Goal: Information Seeking & Learning: Learn about a topic

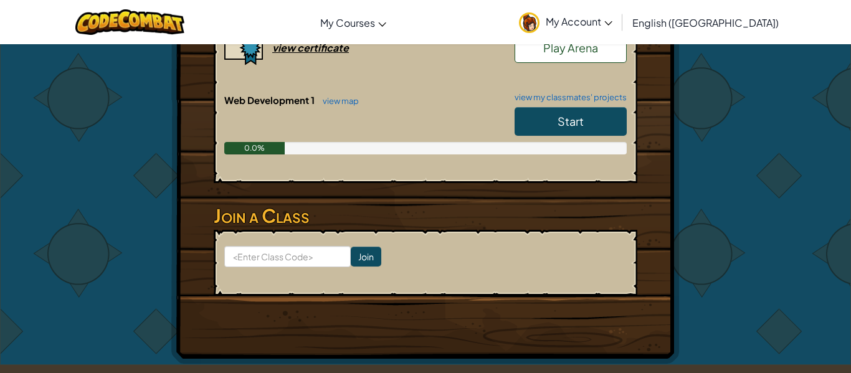
scroll to position [173, 0]
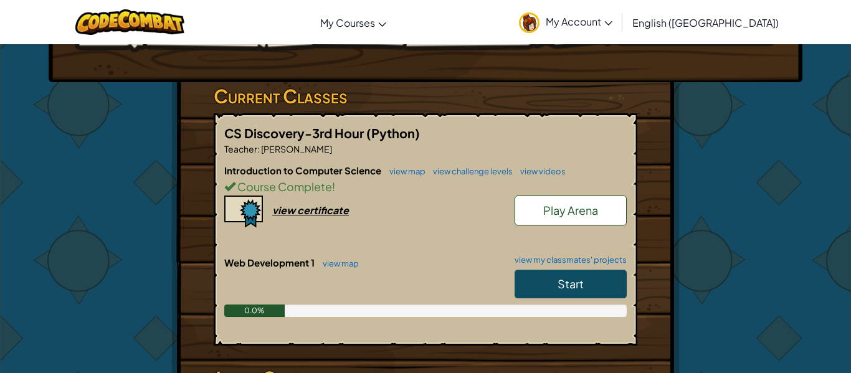
click at [585, 290] on link "Start" at bounding box center [571, 284] width 112 height 29
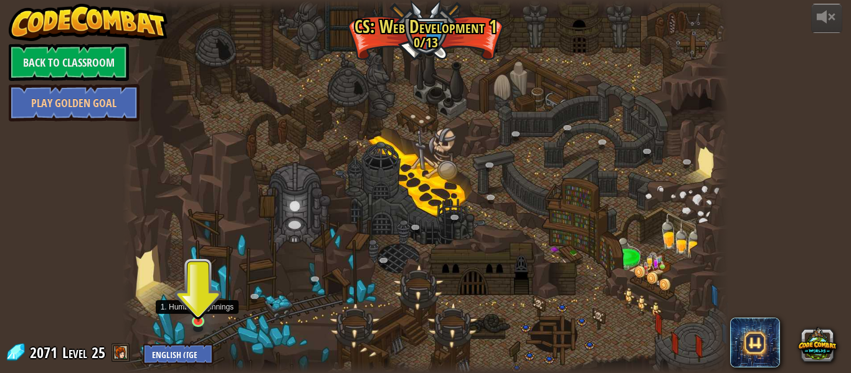
click at [199, 320] on img at bounding box center [198, 306] width 14 height 33
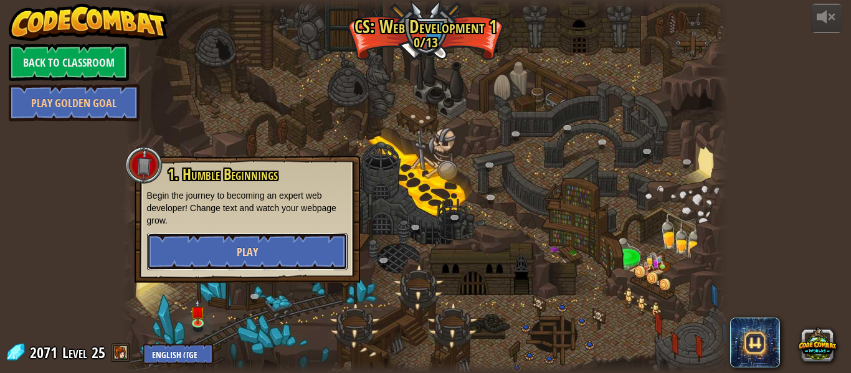
click at [247, 246] on span "Play" at bounding box center [247, 252] width 21 height 16
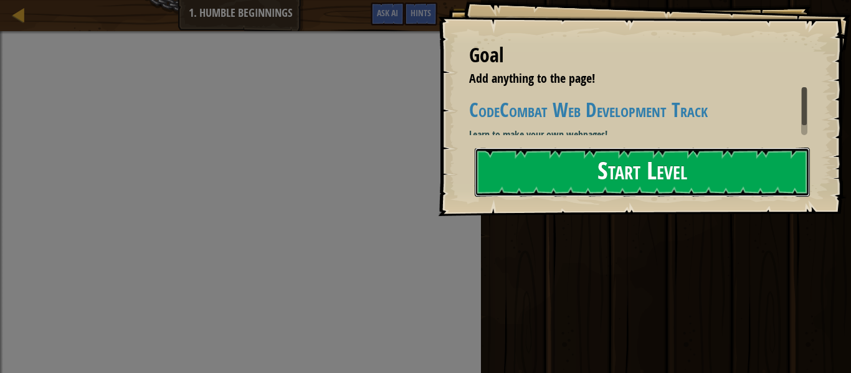
click at [632, 197] on button "Start Level" at bounding box center [642, 172] width 335 height 49
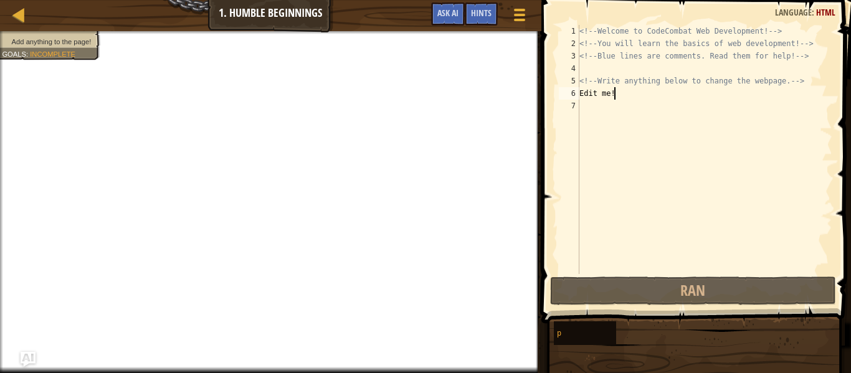
click at [617, 97] on div "<!-- Welcome to CodeCombat Web Development! --> <!-- You will learn the basics …" at bounding box center [704, 162] width 255 height 274
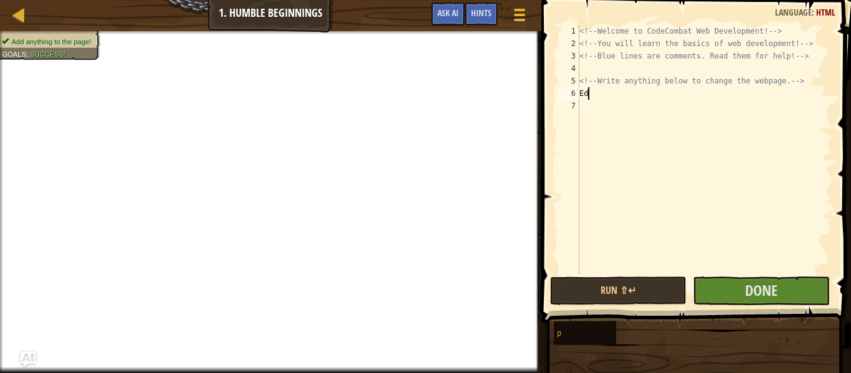
type textarea "E"
type textarea "67 million dollor"
click at [638, 104] on div "<!-- Welcome to CodeCombat Web Development! --> <!-- You will learn the basics …" at bounding box center [704, 162] width 255 height 274
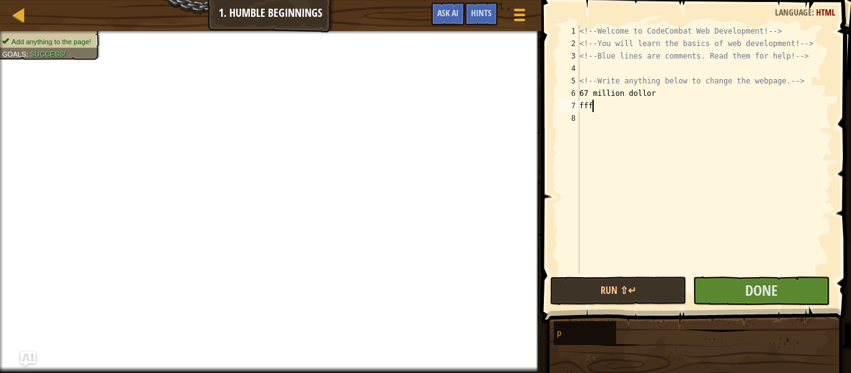
scroll to position [6, 1]
type textarea "f"
type textarea "6"
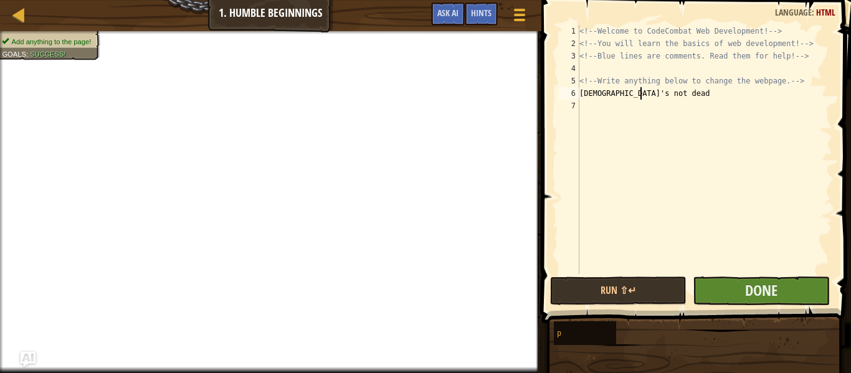
type textarea "[DEMOGRAPHIC_DATA]'s not dead"
click at [718, 290] on button "Done" at bounding box center [761, 291] width 136 height 29
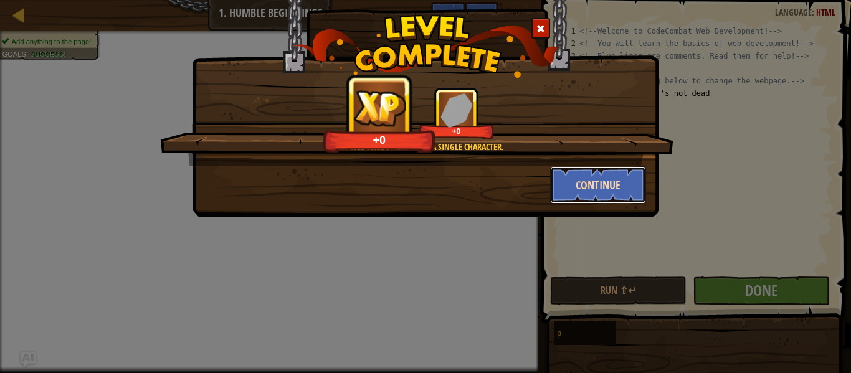
click at [599, 183] on button "Continue" at bounding box center [598, 184] width 97 height 37
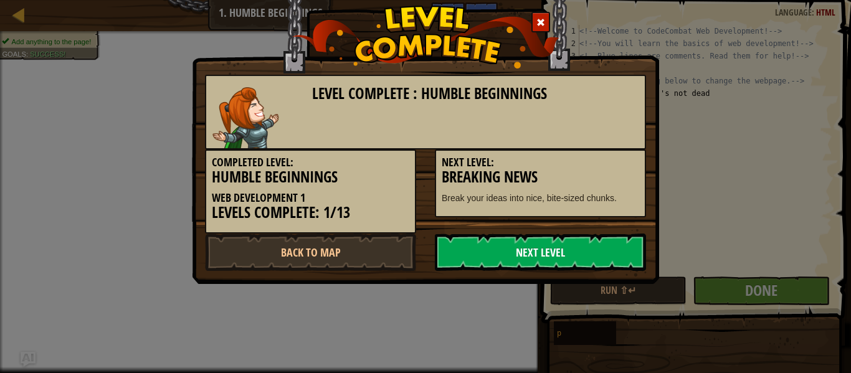
click at [525, 268] on link "Next Level" at bounding box center [540, 252] width 211 height 37
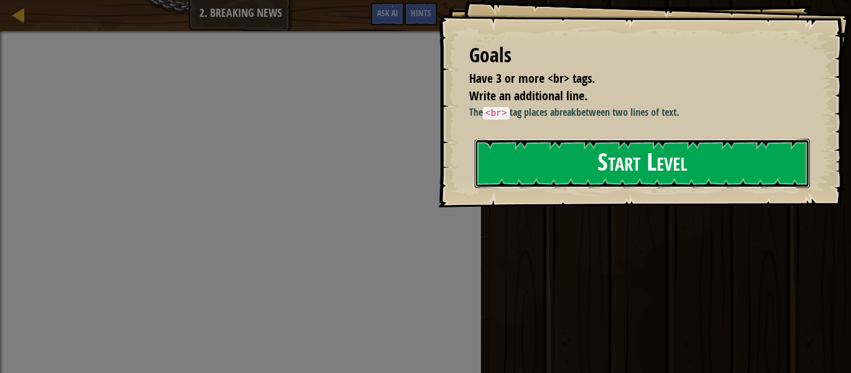
click at [626, 173] on button "Start Level" at bounding box center [642, 163] width 335 height 49
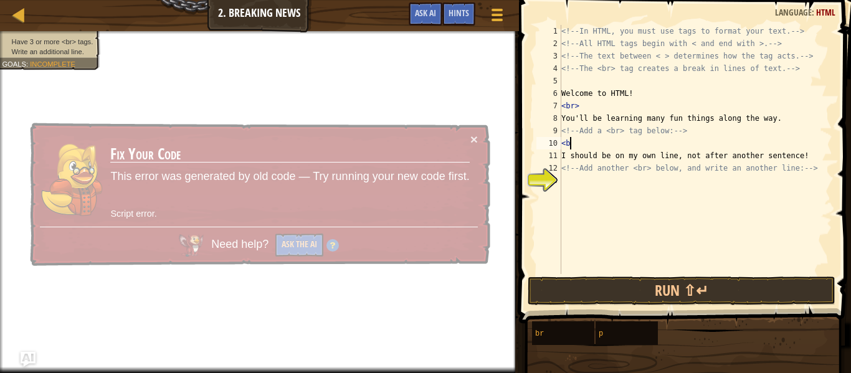
scroll to position [6, 1]
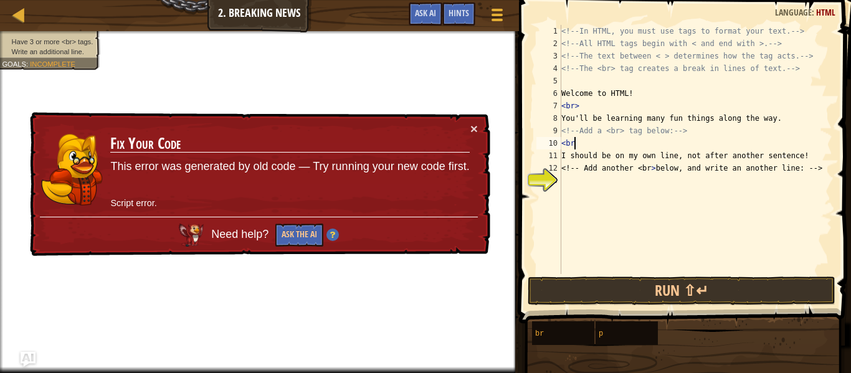
type textarea "<br>"
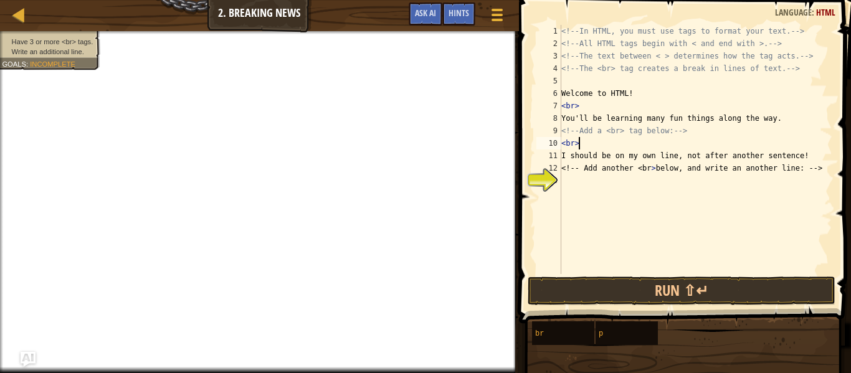
scroll to position [6, 2]
click at [574, 177] on div "<!-- In HTML, you must use tags to format your text. --> <!-- All HTML tags beg…" at bounding box center [696, 162] width 274 height 274
type textarea "<br>"
click at [562, 181] on div "<!-- In HTML, you must use tags to format your text. --> <!-- All HTML tags beg…" at bounding box center [696, 162] width 274 height 274
click at [577, 176] on div "<!-- In HTML, you must use tags to format your text. --> <!-- All HTML tags beg…" at bounding box center [696, 162] width 274 height 274
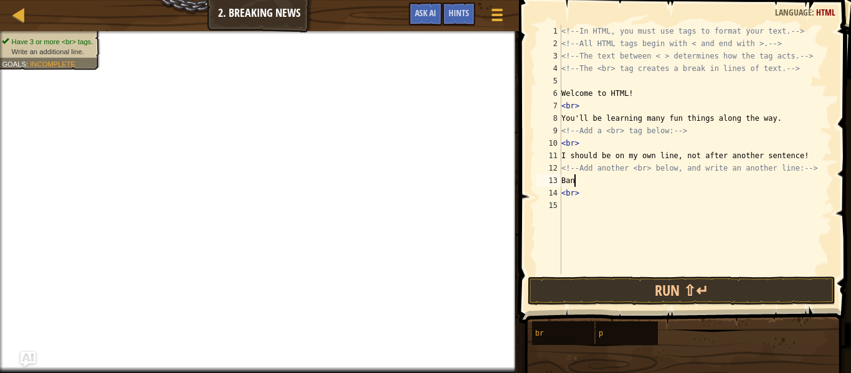
scroll to position [6, 1]
type textarea "B"
type textarea "<!-- Add another <br> below, and write an another line: -->"
click at [589, 193] on div "<!-- In HTML, you must use tags to format your text. --> <!-- All HTML tags beg…" at bounding box center [696, 162] width 274 height 274
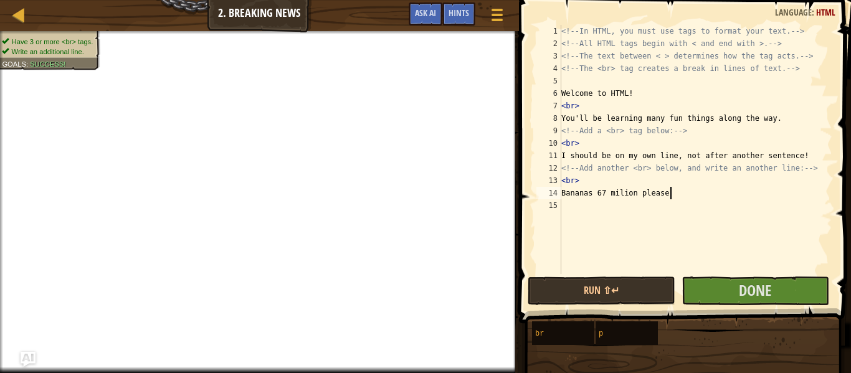
scroll to position [6, 15]
type textarea "Bananas 67 milion please"
click at [746, 293] on span "Done" at bounding box center [755, 290] width 32 height 20
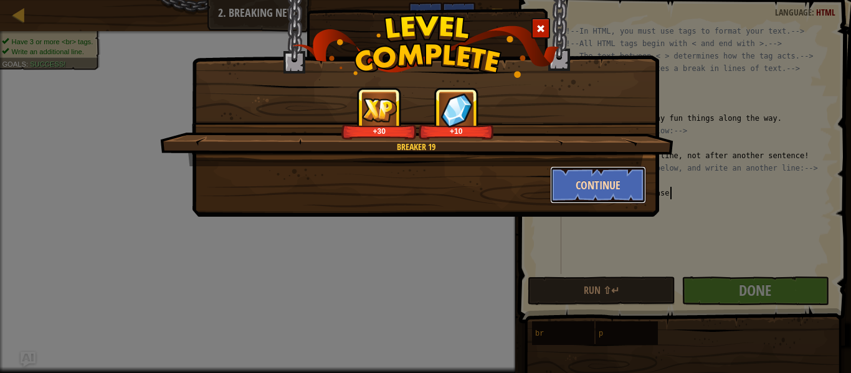
click at [606, 194] on button "Continue" at bounding box center [598, 184] width 97 height 37
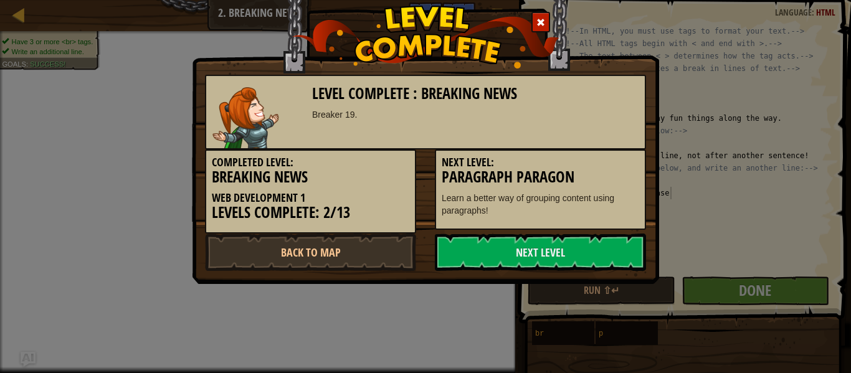
click at [606, 194] on p "Learn a better way of grouping content using paragraphs!" at bounding box center [541, 204] width 198 height 25
click at [578, 254] on link "Next Level" at bounding box center [540, 252] width 211 height 37
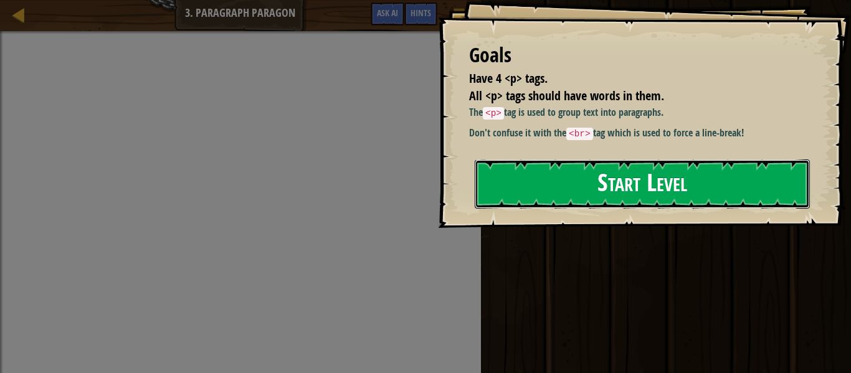
click at [578, 202] on button "Start Level" at bounding box center [642, 184] width 335 height 49
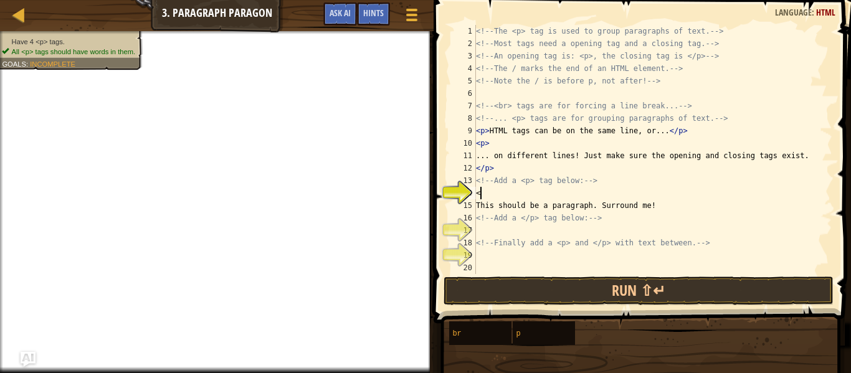
scroll to position [6, 0]
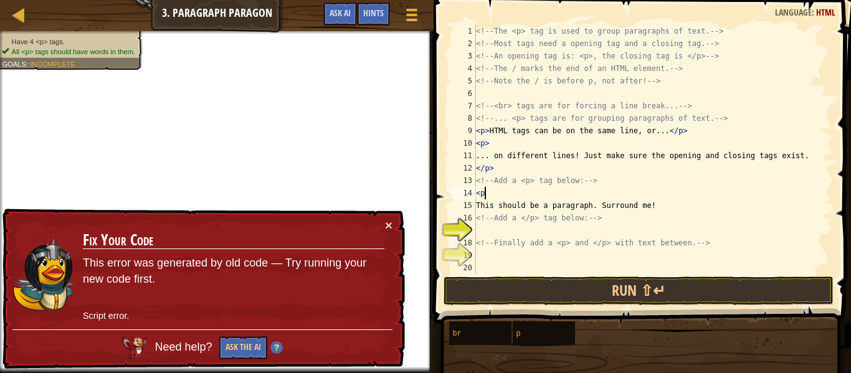
type textarea "<p>"
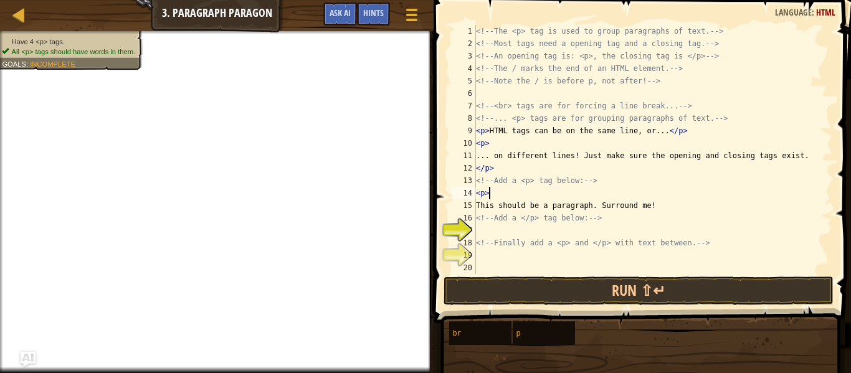
click at [557, 234] on div "<!-- The <p> tag is used to group paragraphs of text. --> <!-- Most tags need a…" at bounding box center [653, 162] width 359 height 274
type textarea "</p>"
click at [550, 257] on div "<!-- The <p> tag is used to group paragraphs of text. --> <!-- Most tags need a…" at bounding box center [653, 162] width 359 height 274
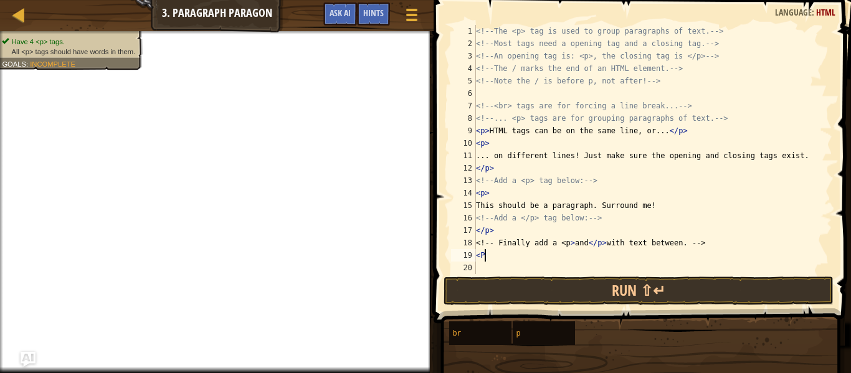
scroll to position [6, 1]
click at [484, 255] on div "<!-- The <p> tag is used to group paragraphs of text. --> <!-- Most tags need a…" at bounding box center [653, 162] width 359 height 274
click at [480, 255] on div "<!-- The <p> tag is used to group paragraphs of text. --> <!-- Most tags need a…" at bounding box center [653, 162] width 359 height 274
click at [495, 258] on div "<!-- The <p> tag is used to group paragraphs of text. --> <!-- Most tags need a…" at bounding box center [653, 162] width 359 height 274
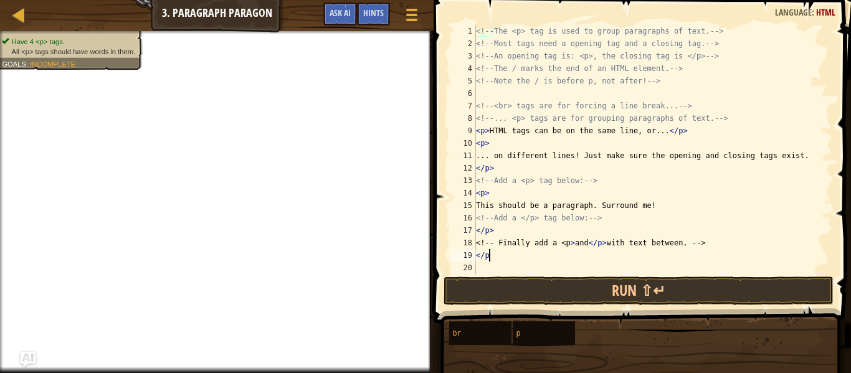
scroll to position [6, 1]
type textarea "<"
click at [487, 255] on div "<!-- The <p> tag is used to group paragraphs of text. --> <!-- Most tags need a…" at bounding box center [653, 162] width 359 height 274
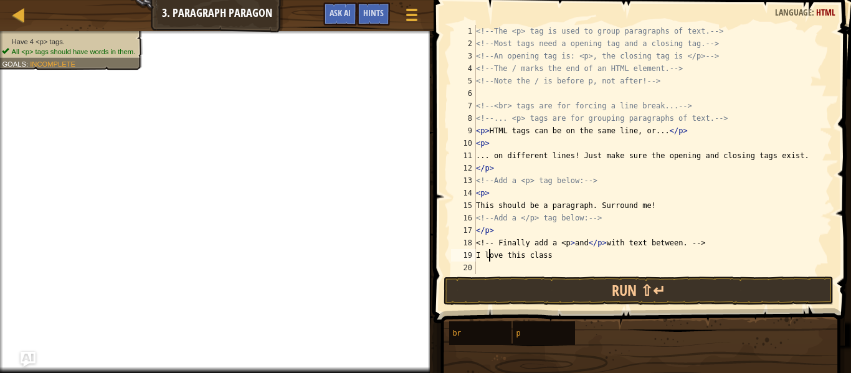
click at [556, 254] on div "<!-- The <p> tag is used to group paragraphs of text. --> <!-- Most tags need a…" at bounding box center [653, 162] width 359 height 274
type textarea "I love this class so much"
click at [573, 269] on div "<!-- The <p> tag is used to group paragraphs of text. --> <!-- Most tags need a…" at bounding box center [653, 162] width 359 height 274
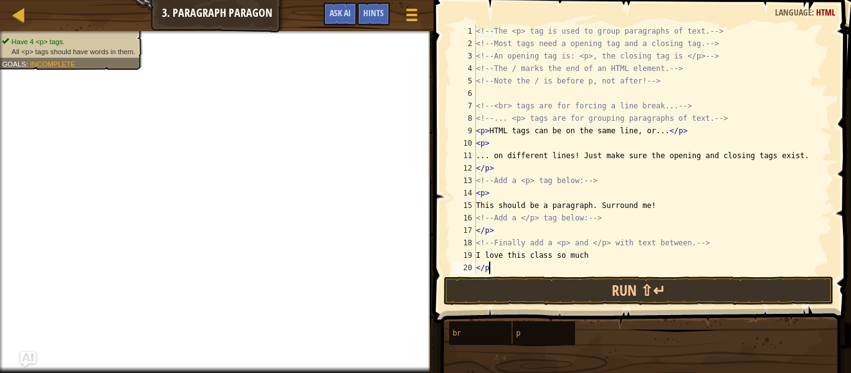
scroll to position [6, 2]
click at [486, 269] on div "<!-- The <p> tag is used to group paragraphs of text. --> <!-- Most tags need a…" at bounding box center [653, 162] width 359 height 274
click at [498, 268] on div "<!-- The <p> tag is used to group paragraphs of text. --> <!-- Most tags need a…" at bounding box center [653, 162] width 359 height 274
click at [485, 232] on div "<!-- The <p> tag is used to group paragraphs of text. --> <!-- Most tags need a…" at bounding box center [653, 162] width 359 height 274
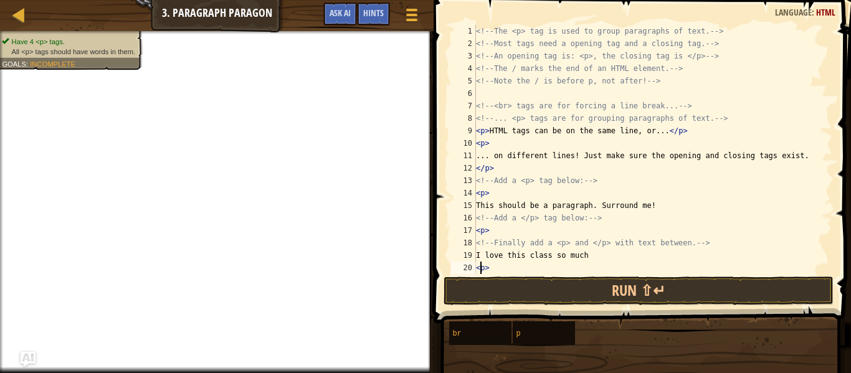
click at [480, 269] on div "<!-- The <p> tag is used to group paragraphs of text. --> <!-- Most tags need a…" at bounding box center [653, 162] width 359 height 274
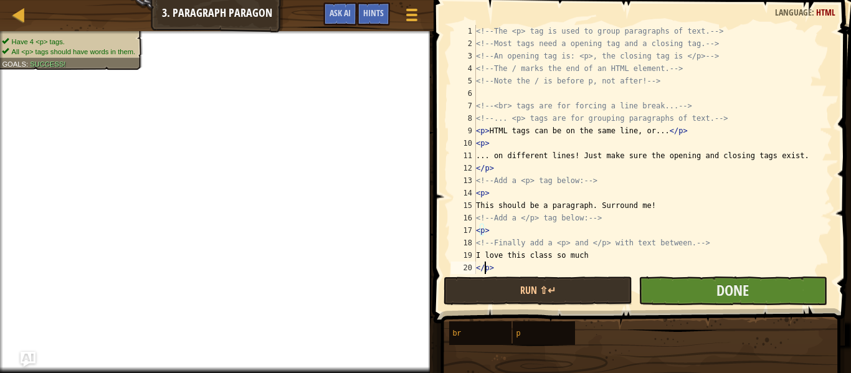
type textarea "</p>"
click at [682, 298] on button "Done" at bounding box center [733, 291] width 189 height 29
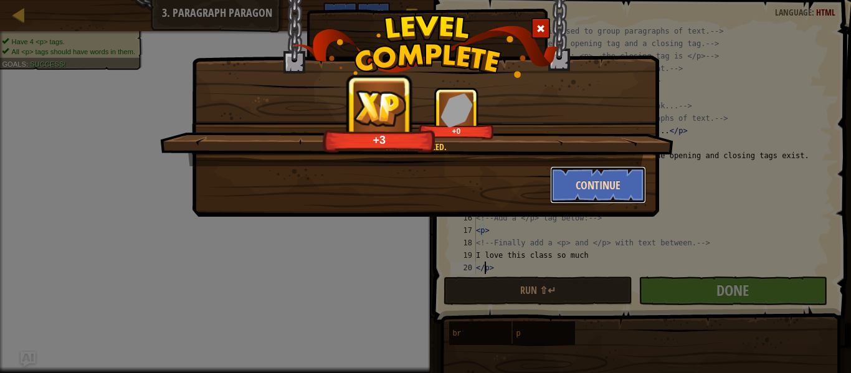
click at [617, 182] on button "Continue" at bounding box center [598, 184] width 97 height 37
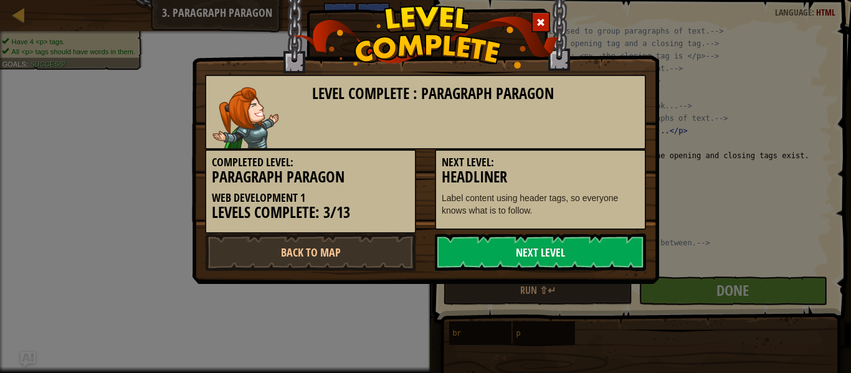
click at [583, 248] on link "Next Level" at bounding box center [540, 252] width 211 height 37
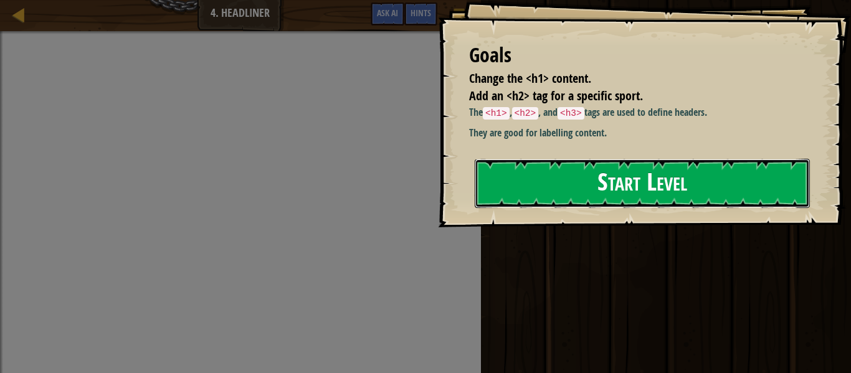
click at [649, 183] on button "Start Level" at bounding box center [642, 183] width 335 height 49
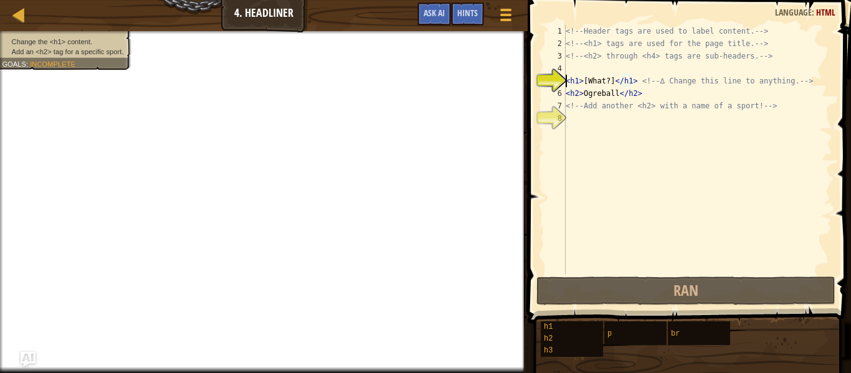
click at [578, 85] on div "<!-- Header tags are used to label content. --> <!-- <h1> tags are used for the…" at bounding box center [697, 162] width 269 height 274
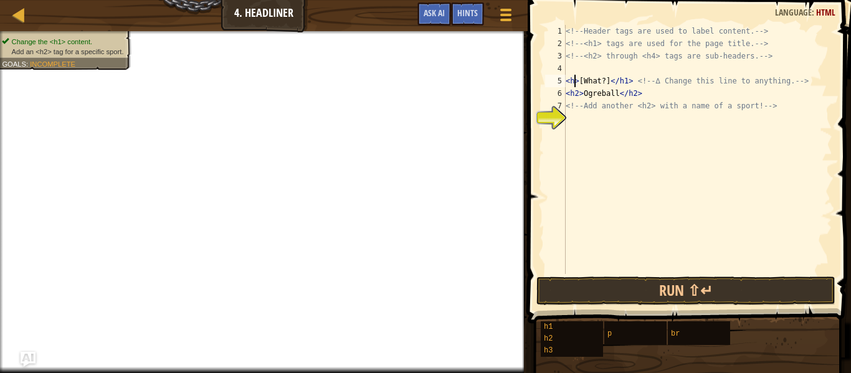
click at [578, 95] on div "<!-- Header tags are used to label content. --> <!-- <h1> tags are used for the…" at bounding box center [697, 162] width 269 height 274
click at [651, 95] on div "<!-- Header tags are used to label content. --> <!-- <h1> tags are used for the…" at bounding box center [697, 162] width 269 height 274
type textarea "<h2>Ogreball</h2>"
click at [592, 121] on div "<!-- Header tags are used to label content. --> <!-- <h1> tags are used for the…" at bounding box center [697, 162] width 269 height 274
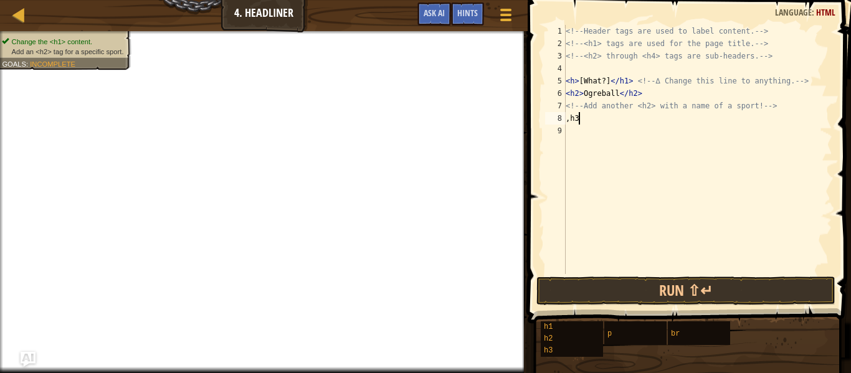
scroll to position [6, 1]
type textarea ","
click at [588, 122] on div "<!-- Header tags are used to label content. --> <!-- <h1> tags are used for the…" at bounding box center [697, 162] width 269 height 274
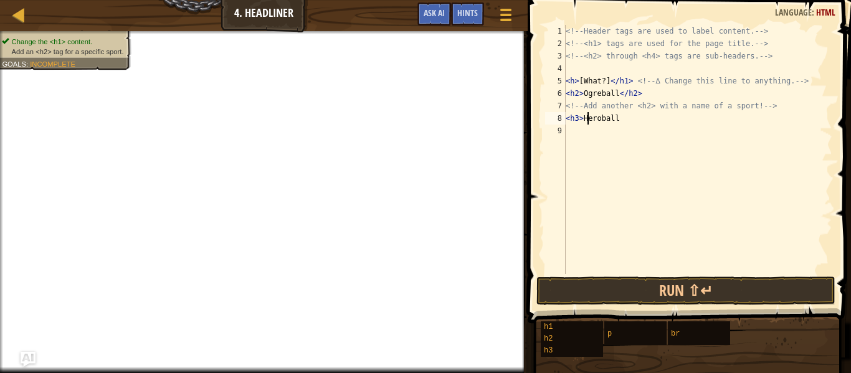
click at [624, 120] on div "<!-- Header tags are used to label content. --> <!-- <h1> tags are used for the…" at bounding box center [697, 162] width 269 height 274
click at [579, 117] on div "<!-- Header tags are used to label content. --> <!-- <h1> tags are used for the…" at bounding box center [697, 162] width 269 height 274
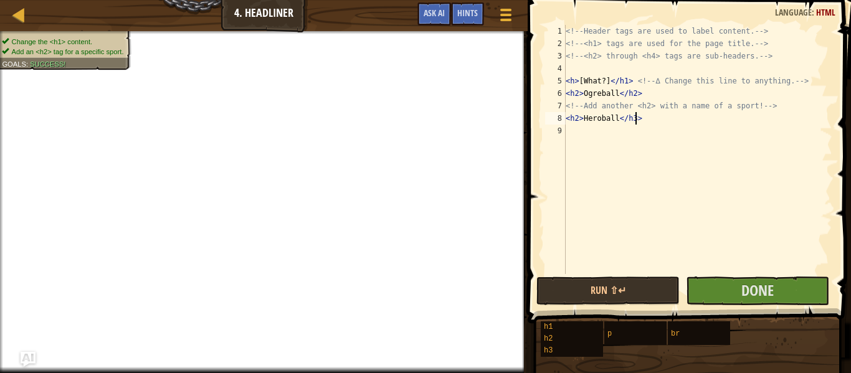
click at [634, 115] on div "<!-- Header tags are used to label content. --> <!-- <h1> tags are used for the…" at bounding box center [697, 162] width 269 height 274
type textarea "<h2>Heroball</h2>"
click at [748, 282] on span "Done" at bounding box center [757, 290] width 32 height 20
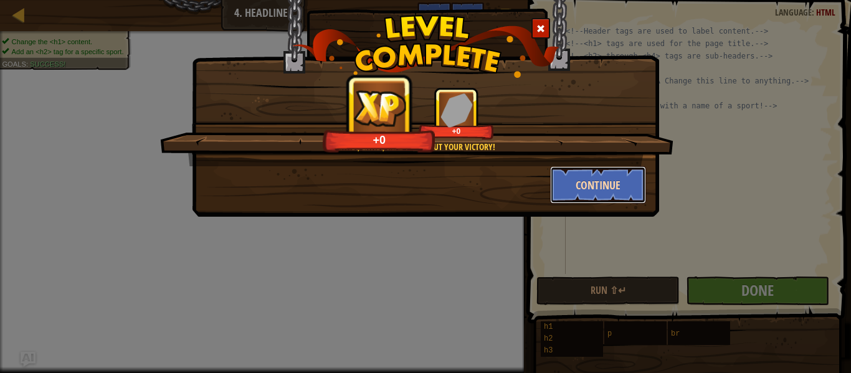
click at [589, 184] on button "Continue" at bounding box center [598, 184] width 97 height 37
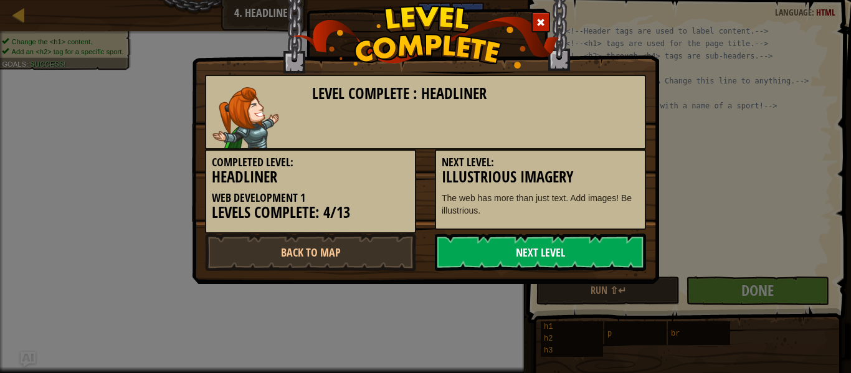
click at [565, 249] on link "Next Level" at bounding box center [540, 252] width 211 height 37
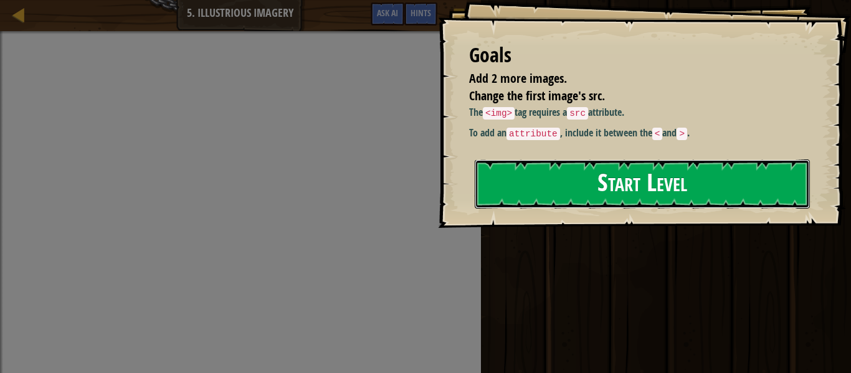
click at [553, 184] on button "Start Level" at bounding box center [642, 184] width 335 height 49
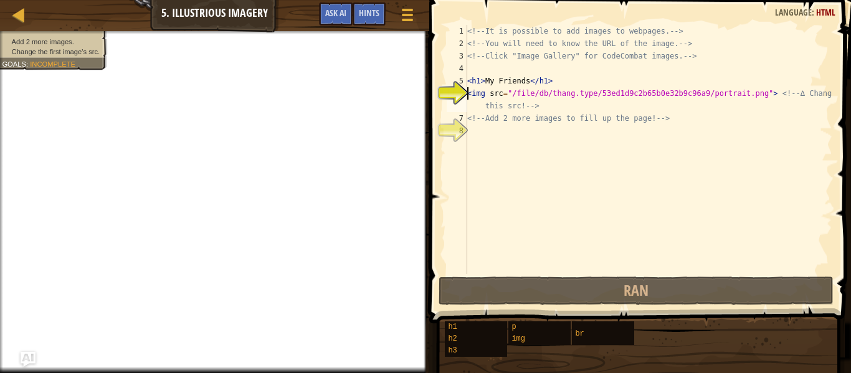
click at [507, 134] on div "<!-- It is possible to add images to webpages. --> <!-- You will need to know t…" at bounding box center [649, 162] width 368 height 274
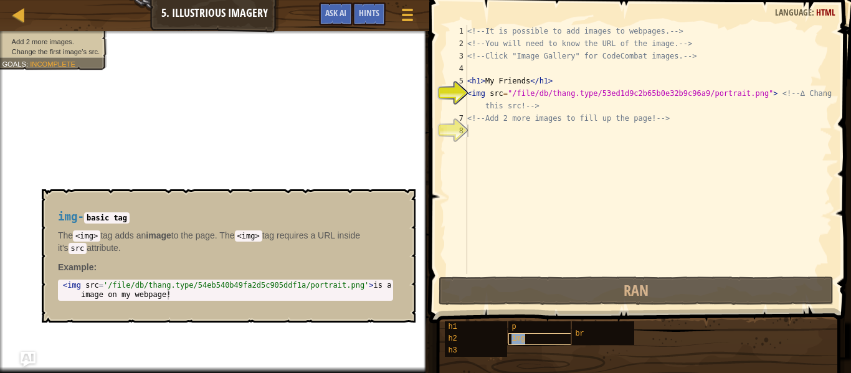
click at [546, 337] on div "img" at bounding box center [550, 339] width 85 height 12
click at [496, 139] on div "<!-- It is possible to add images to webpages. --> <!-- You will need to know t…" at bounding box center [649, 162] width 368 height 274
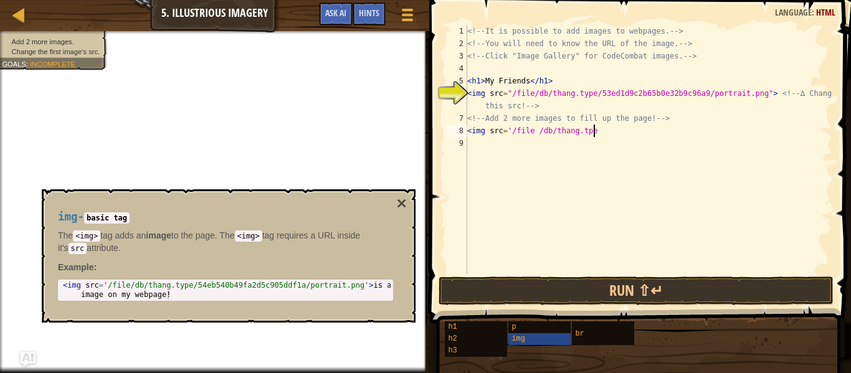
scroll to position [6, 18]
click at [403, 203] on button "×" at bounding box center [402, 203] width 10 height 17
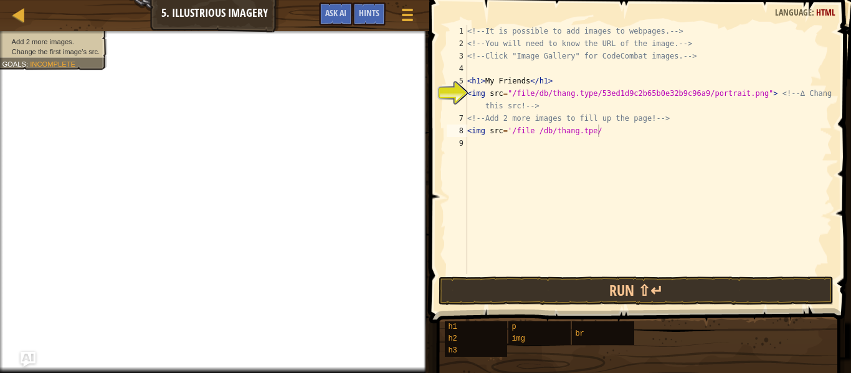
click at [629, 135] on div "<!-- It is possible to add images to webpages. --> <!-- You will need to know t…" at bounding box center [649, 162] width 368 height 274
type textarea "<"
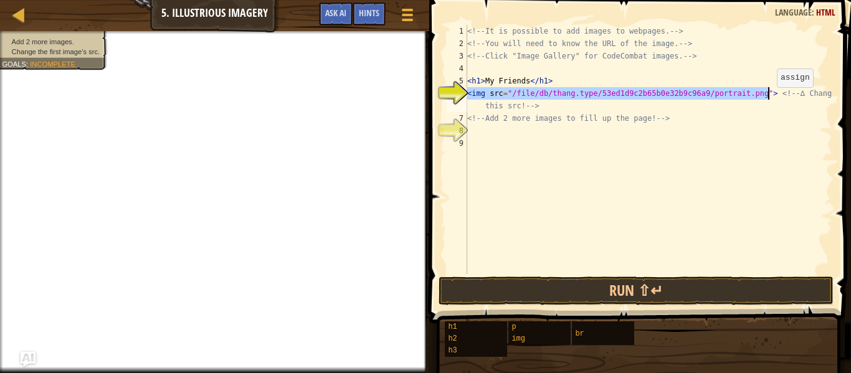
drag, startPoint x: 469, startPoint y: 94, endPoint x: 766, endPoint y: 99, distance: 297.9
click at [766, 99] on div "<!-- It is possible to add images to webpages. --> <!-- You will need to know t…" at bounding box center [649, 162] width 368 height 274
type textarea "<img src="/file/db/thang.type/53ed1d9c2b65b0e32b9c96a9/portrait.png"> <!-- ∆ Ch…"
click at [566, 133] on div "<!-- It is possible to add images to webpages. --> <!-- You will need to know t…" at bounding box center [649, 162] width 368 height 274
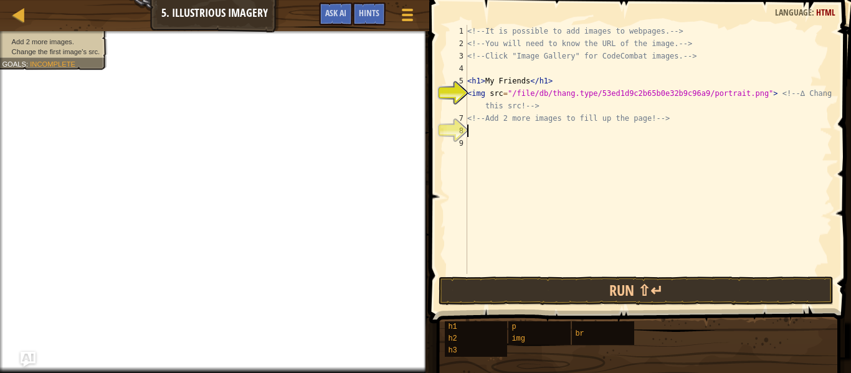
paste textarea "<img src="/file/db/thang.type/53ed1d9c2b65b0e32b9c96a9/portrait.png">"
type textarea "<img src="/file/db/thang.type/53ed1d9c2b65b0e32b9c96a9/portrait.png">"
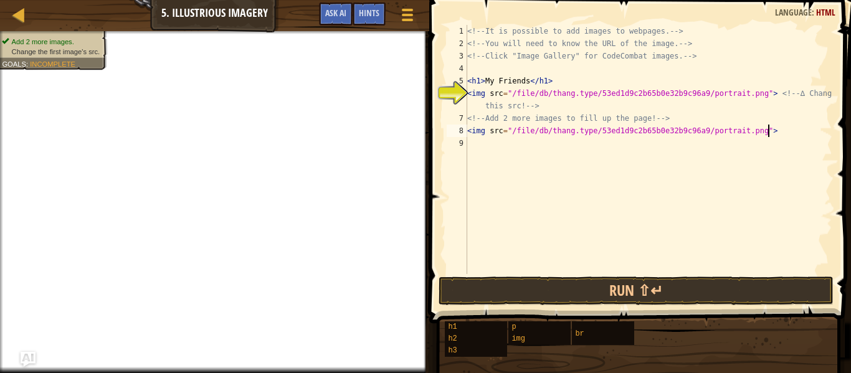
click at [509, 145] on div "<!-- It is possible to add images to webpages. --> <!-- You will need to know t…" at bounding box center [649, 162] width 368 height 274
paste textarea "<img src="/file/db/thang.type/53ed1d9c2b65b0e32b9c96a9/portrait.png">"
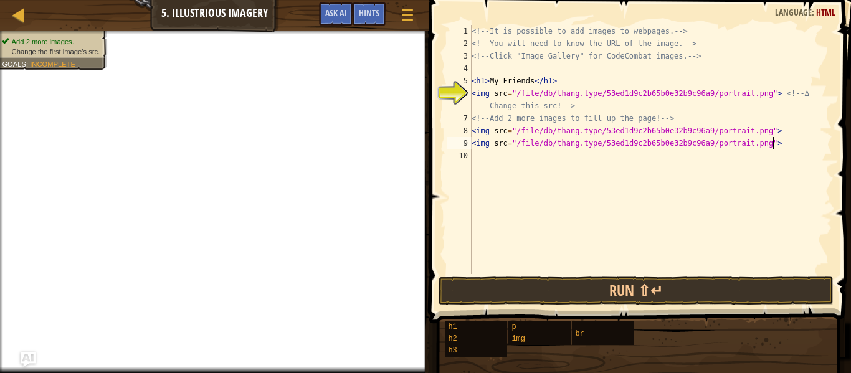
click at [531, 80] on div "<!-- It is possible to add images to webpages. --> <!-- You will need to know t…" at bounding box center [650, 162] width 363 height 274
click at [578, 147] on div "<!-- It is possible to add images to webpages. --> <!-- You will need to know t…" at bounding box center [650, 162] width 363 height 274
click at [577, 135] on div "<!-- It is possible to add images to webpages. --> <!-- You will need to know t…" at bounding box center [650, 162] width 363 height 274
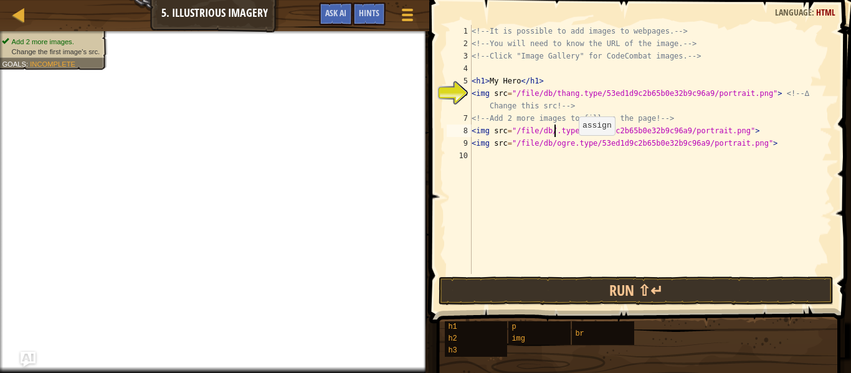
click at [572, 147] on div "<!-- It is possible to add images to webpages. --> <!-- You will need to know t…" at bounding box center [650, 162] width 363 height 274
click at [768, 148] on div "<!-- It is possible to add images to webpages. --> <!-- You will need to know t…" at bounding box center [650, 162] width 363 height 274
click at [575, 98] on div "<!-- It is possible to add images to webpages. --> <!-- You will need to know t…" at bounding box center [650, 162] width 363 height 274
click at [556, 131] on div "<!-- It is possible to add images to webpages. --> <!-- You will need to know t…" at bounding box center [650, 162] width 363 height 274
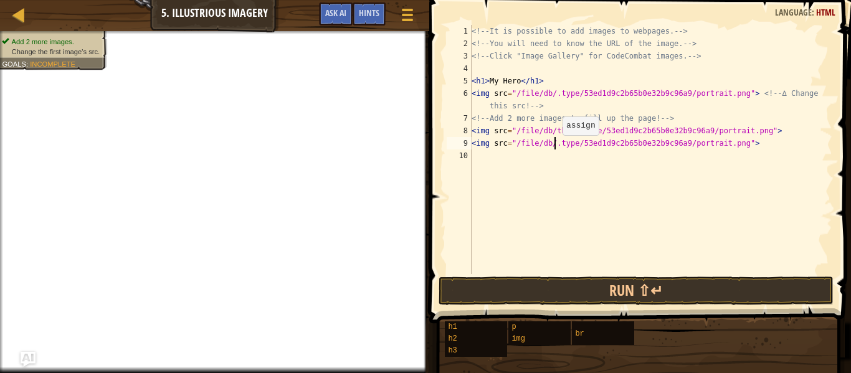
click at [556, 148] on div "<!-- It is possible to add images to webpages. --> <!-- You will need to know t…" at bounding box center [650, 162] width 363 height 274
click at [796, 138] on div "<!-- It is possible to add images to webpages. --> <!-- You will need to know t…" at bounding box center [650, 162] width 363 height 274
click at [576, 149] on div "<!-- It is possible to add images to webpages. --> <!-- You will need to know t…" at bounding box center [650, 162] width 363 height 274
click at [576, 130] on div "<!-- It is possible to add images to webpages. --> <!-- You will need to know t…" at bounding box center [650, 162] width 363 height 274
click at [749, 138] on div "<!-- It is possible to add images to webpages. --> <!-- You will need to know t…" at bounding box center [650, 162] width 363 height 274
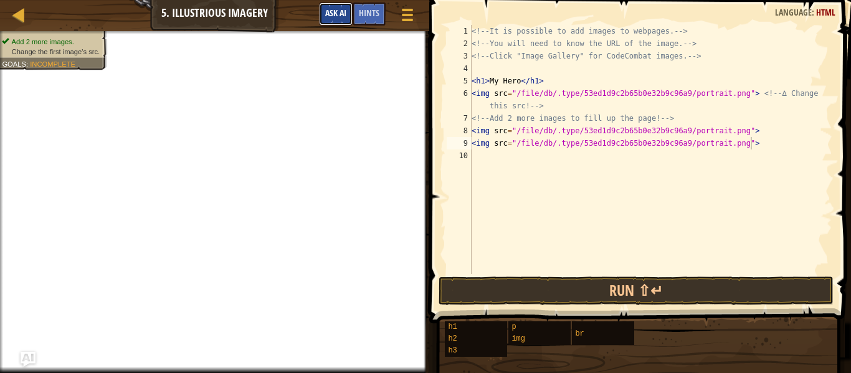
click at [333, 7] on span "Ask AI" at bounding box center [335, 13] width 21 height 12
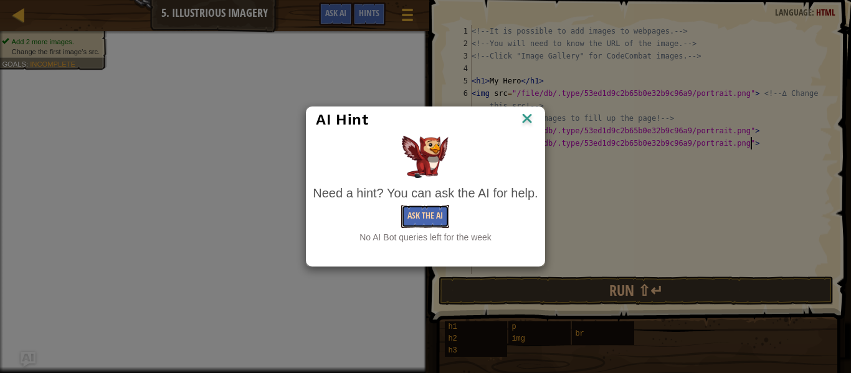
click at [429, 222] on button "Ask the AI" at bounding box center [425, 216] width 48 height 23
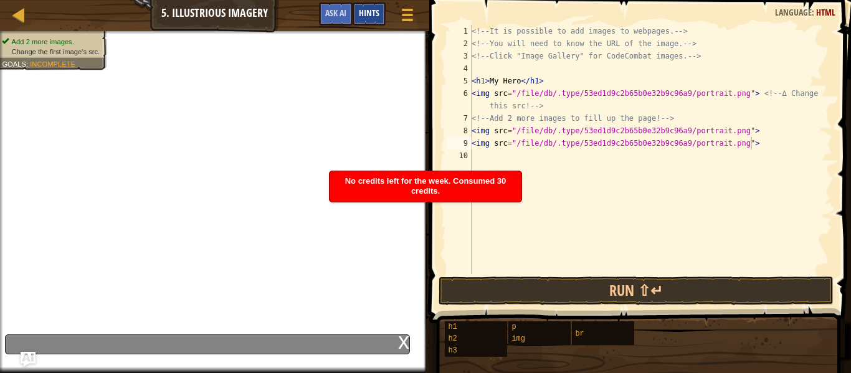
click at [368, 12] on span "Hints" at bounding box center [369, 13] width 21 height 12
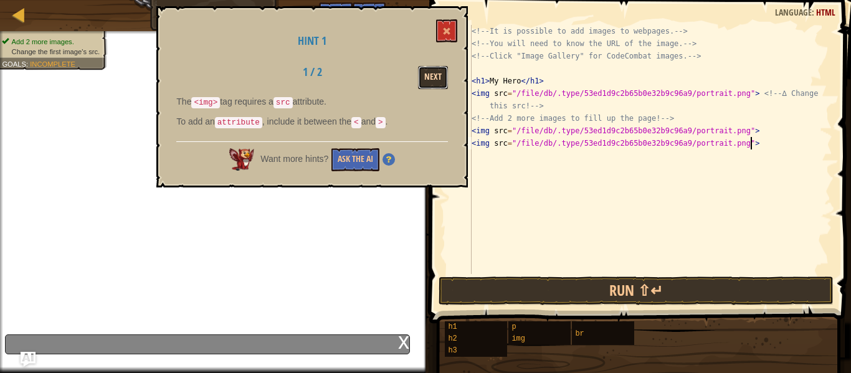
click at [423, 80] on button "Next" at bounding box center [433, 77] width 30 height 23
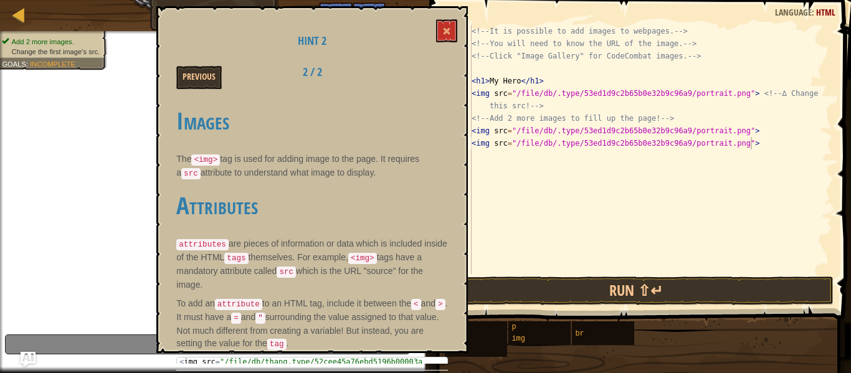
scroll to position [14, 0]
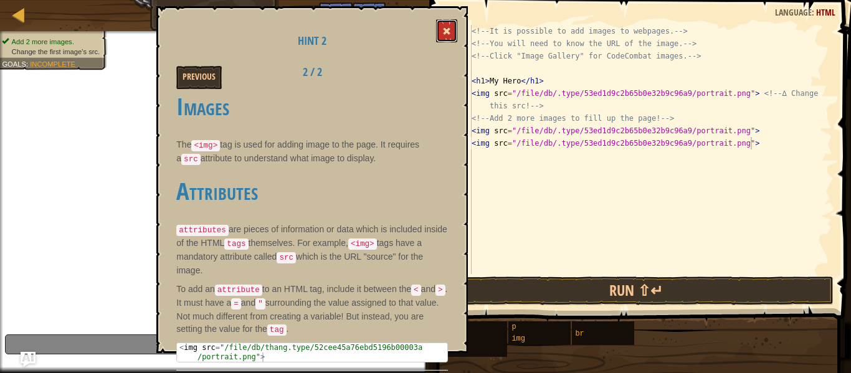
click at [439, 37] on button at bounding box center [446, 30] width 21 height 23
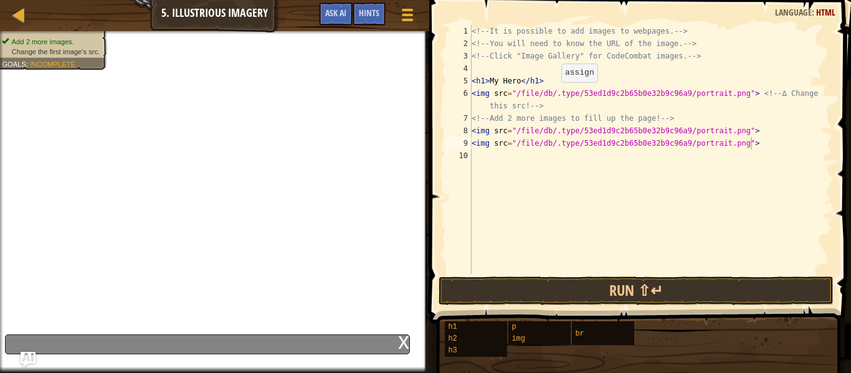
click at [555, 95] on div "<!-- It is possible to add images to webpages. --> <!-- You will need to know t…" at bounding box center [650, 162] width 363 height 274
click at [556, 148] on div "<!-- It is possible to add images to webpages. --> <!-- You will need to know t…" at bounding box center [650, 162] width 363 height 274
click at [556, 133] on div "<!-- It is possible to add images to webpages. --> <!-- You will need to know t…" at bounding box center [650, 162] width 363 height 274
click at [766, 146] on div "<!-- It is possible to add images to webpages. --> <!-- You will need to know t…" at bounding box center [650, 162] width 363 height 274
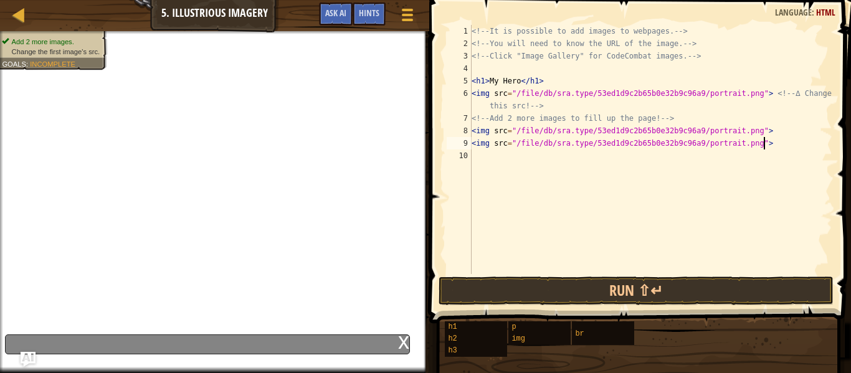
click at [400, 341] on div "x" at bounding box center [403, 341] width 11 height 12
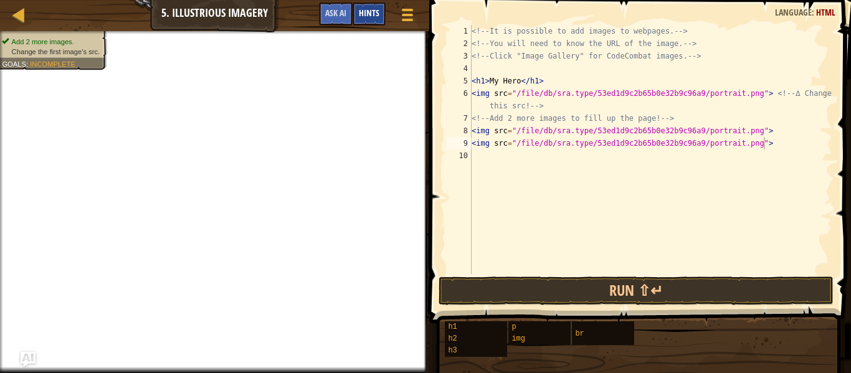
click at [363, 10] on span "Hints" at bounding box center [369, 13] width 21 height 12
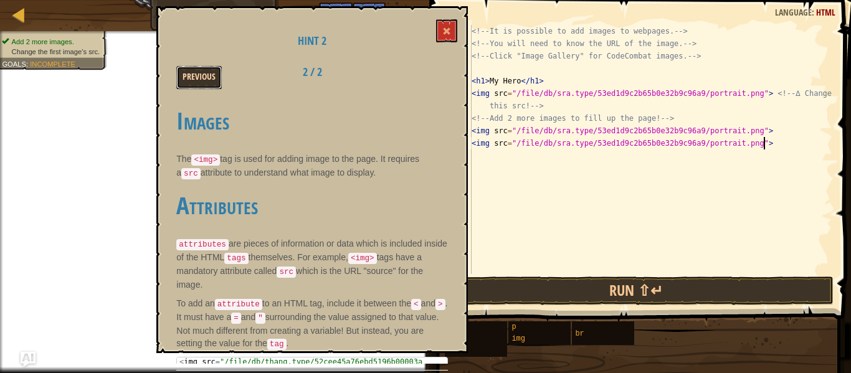
click at [216, 76] on button "Previous" at bounding box center [198, 77] width 45 height 23
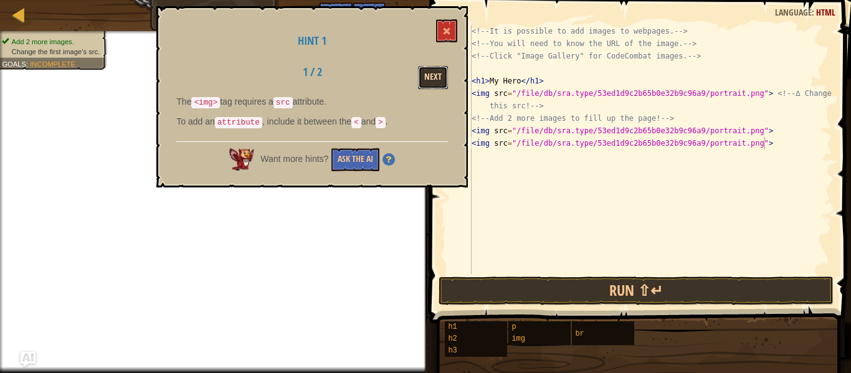
click at [434, 68] on button "Next" at bounding box center [433, 77] width 30 height 23
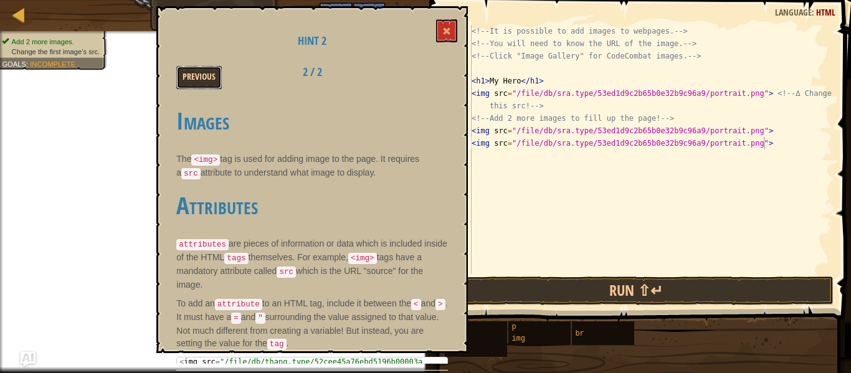
click at [212, 76] on button "Previous" at bounding box center [198, 77] width 45 height 23
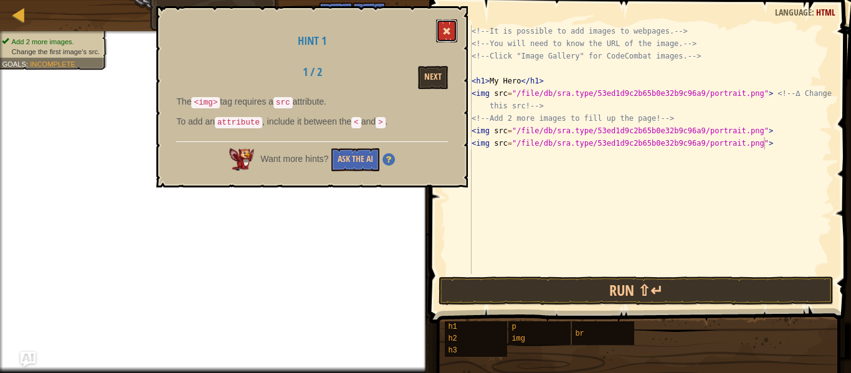
click at [447, 22] on button at bounding box center [446, 30] width 21 height 23
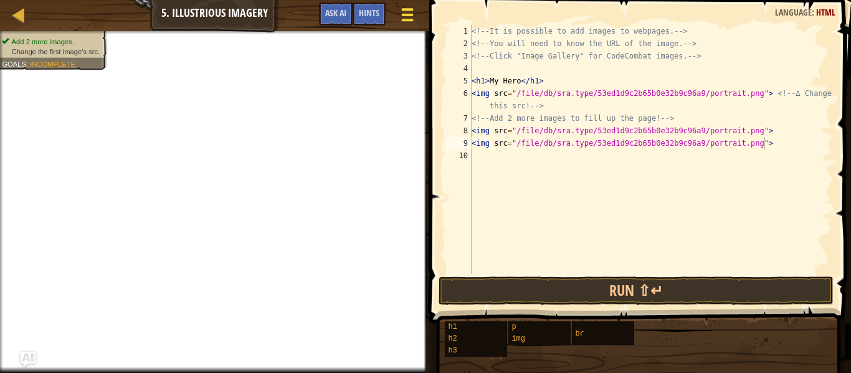
click at [409, 20] on span at bounding box center [407, 20] width 12 height 2
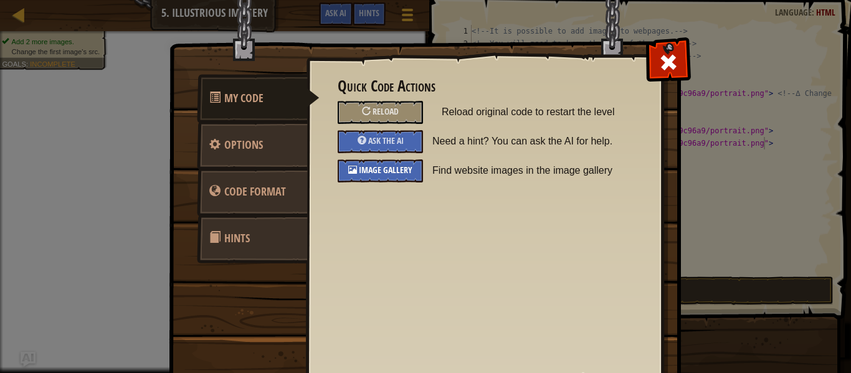
click at [374, 174] on span "Image Gallery" at bounding box center [386, 170] width 54 height 12
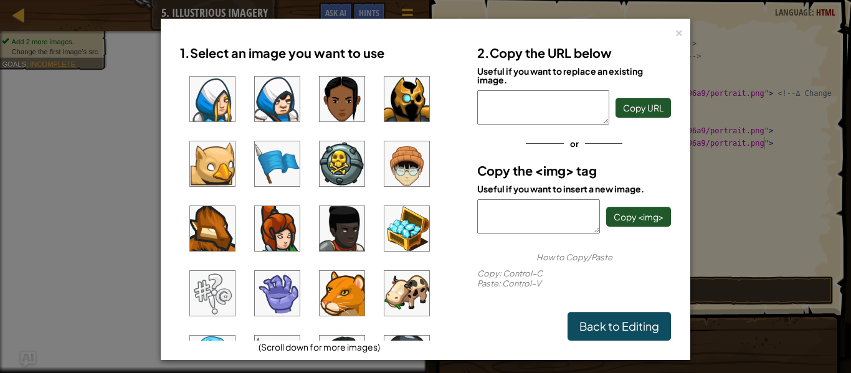
click at [401, 120] on img at bounding box center [406, 99] width 45 height 45
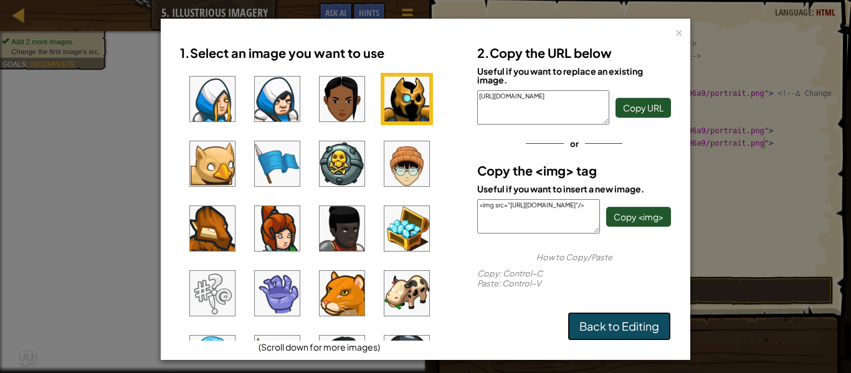
click at [629, 328] on link "Back to Editing" at bounding box center [619, 326] width 103 height 29
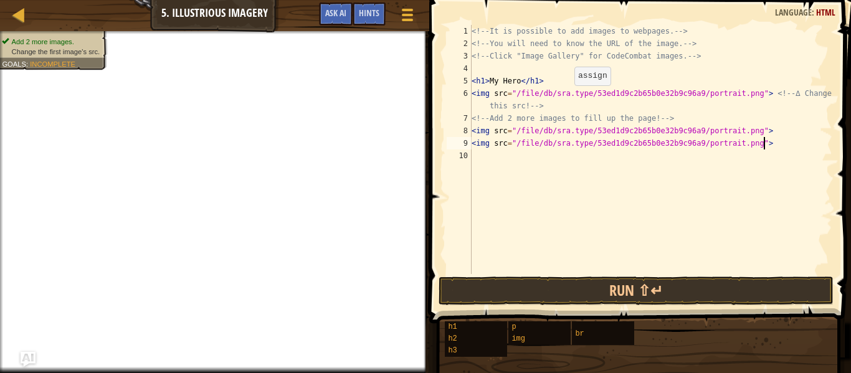
click at [568, 97] on div "<!-- It is possible to add images to webpages. --> <!-- You will need to know t…" at bounding box center [650, 162] width 363 height 274
type textarea "<img src="/file/db/sra.type/53ed1d9c2b65b0e32b9c96a9/portrait.png"> <!-- ∆ Chan…"
click at [412, 7] on div at bounding box center [407, 15] width 17 height 18
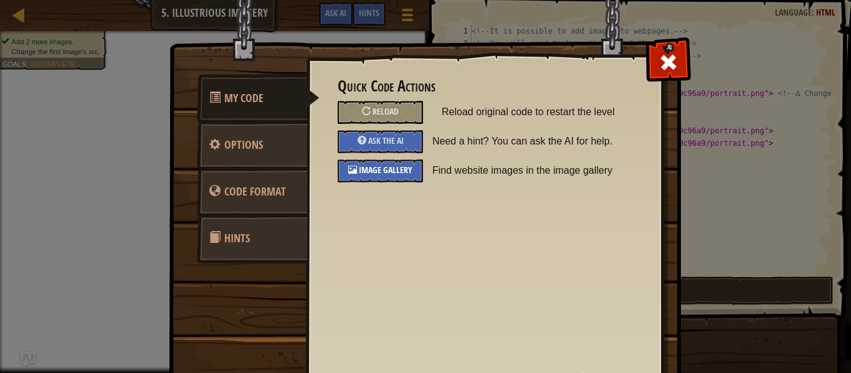
click at [390, 168] on span "Image Gallery" at bounding box center [386, 170] width 54 height 12
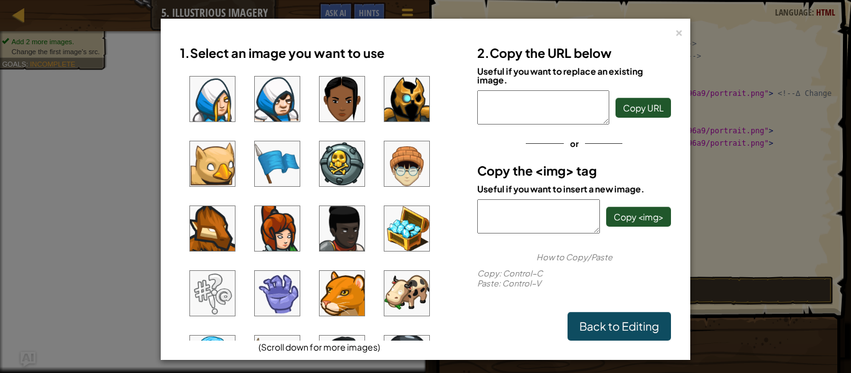
click at [389, 104] on img at bounding box center [406, 99] width 45 height 45
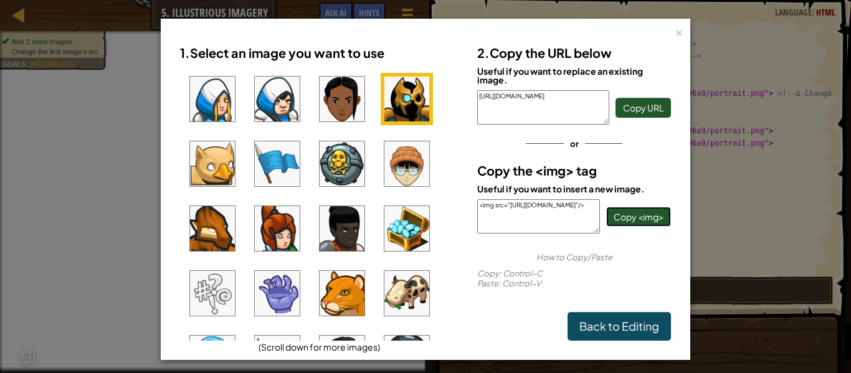
click at [618, 222] on span "Copy <img>" at bounding box center [639, 216] width 50 height 11
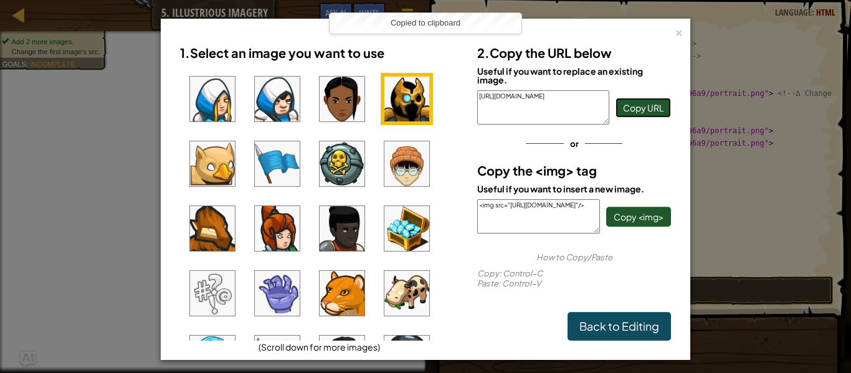
click at [639, 100] on button "Copy URL" at bounding box center [643, 108] width 55 height 20
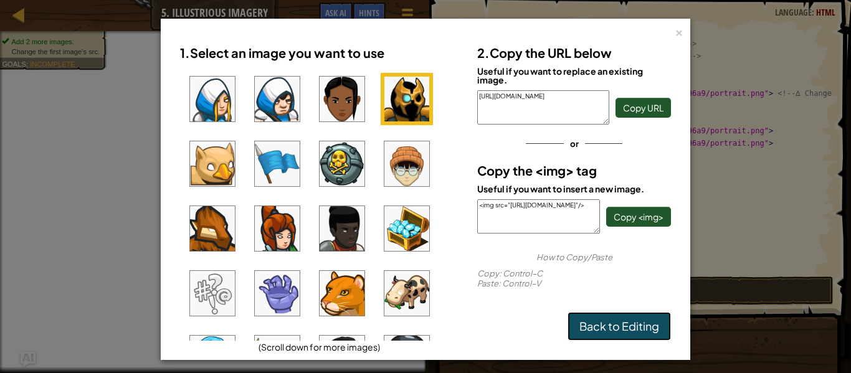
click at [619, 340] on link "Back to Editing" at bounding box center [619, 326] width 103 height 29
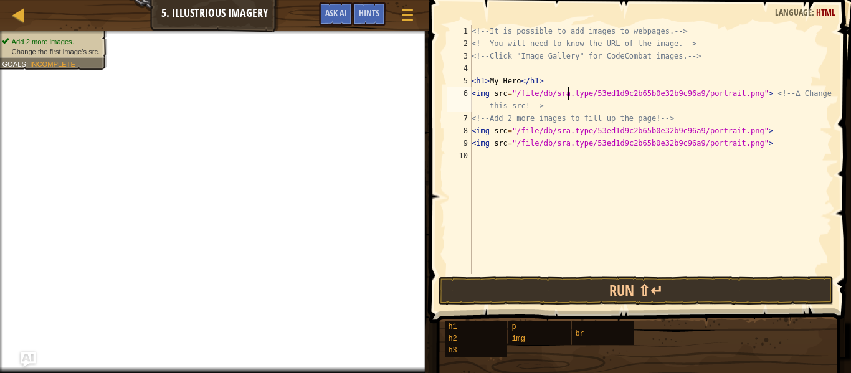
click at [538, 217] on div "<!-- It is possible to add images to webpages. --> <!-- You will need to know t…" at bounding box center [650, 162] width 363 height 274
click at [406, 17] on div at bounding box center [407, 15] width 17 height 18
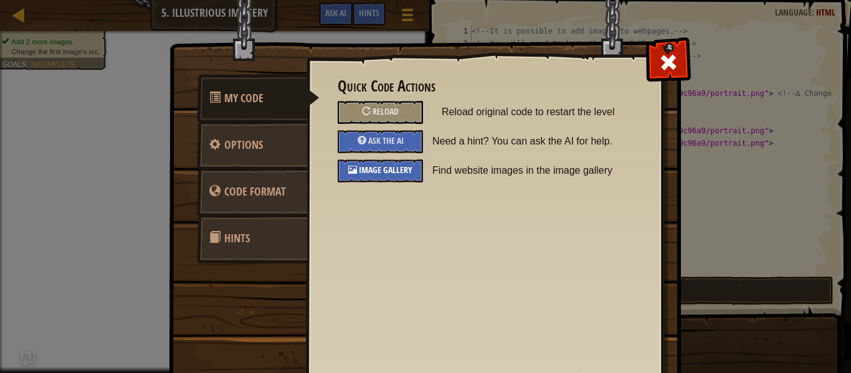
click at [388, 169] on span "Image Gallery" at bounding box center [386, 170] width 54 height 12
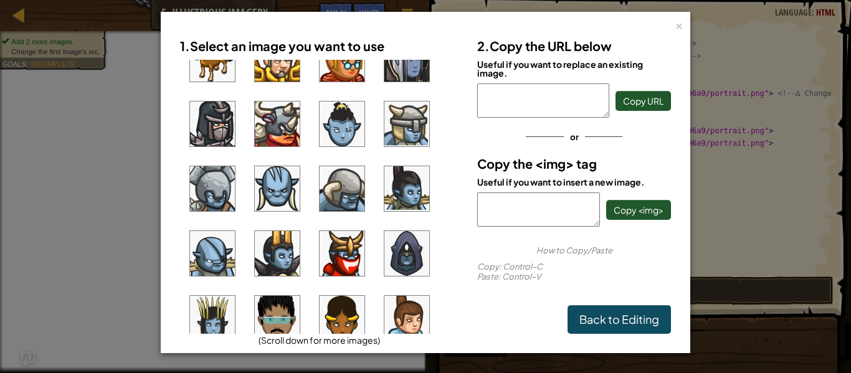
scroll to position [957, 0]
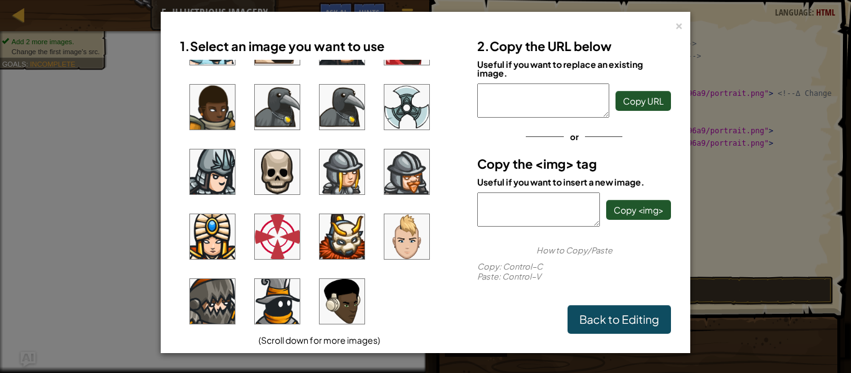
click at [289, 169] on img at bounding box center [277, 172] width 45 height 45
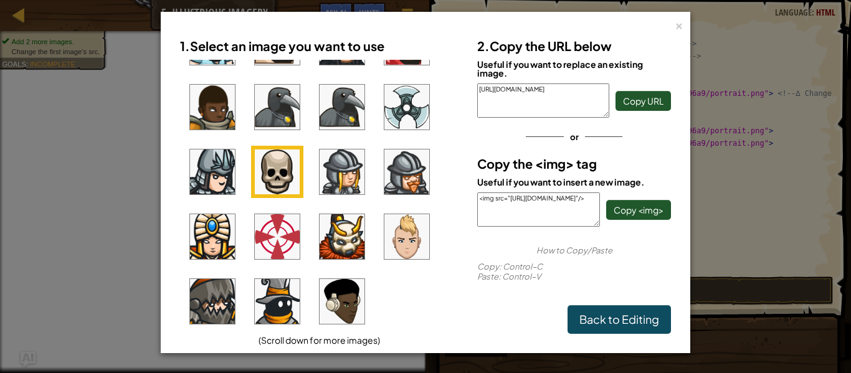
click at [268, 292] on img at bounding box center [277, 301] width 45 height 45
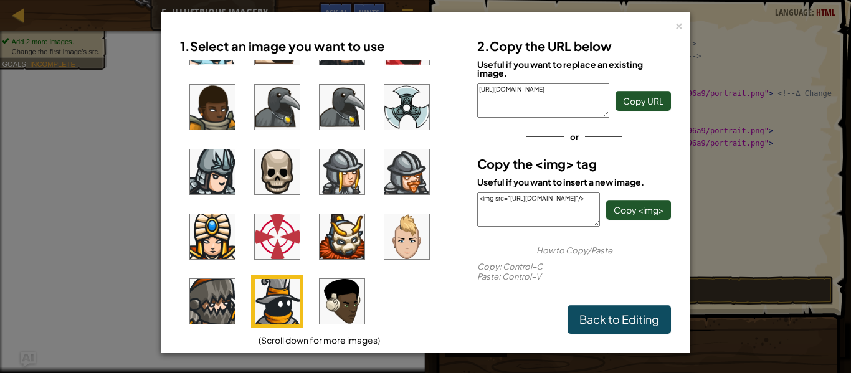
click at [268, 292] on img at bounding box center [277, 301] width 45 height 45
click at [261, 243] on img at bounding box center [277, 236] width 45 height 45
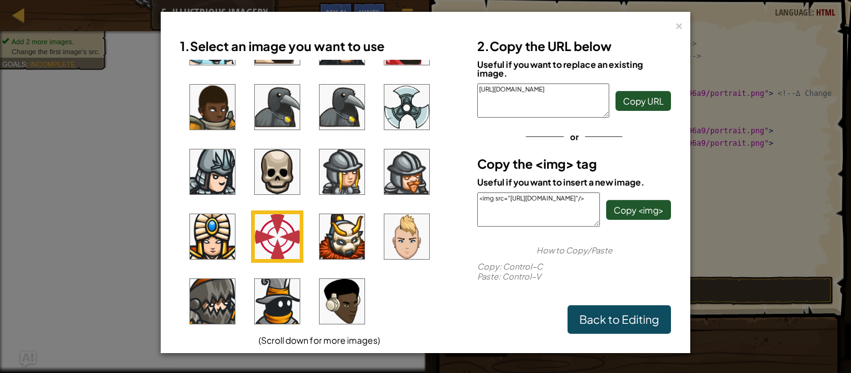
click at [270, 192] on img at bounding box center [277, 172] width 45 height 45
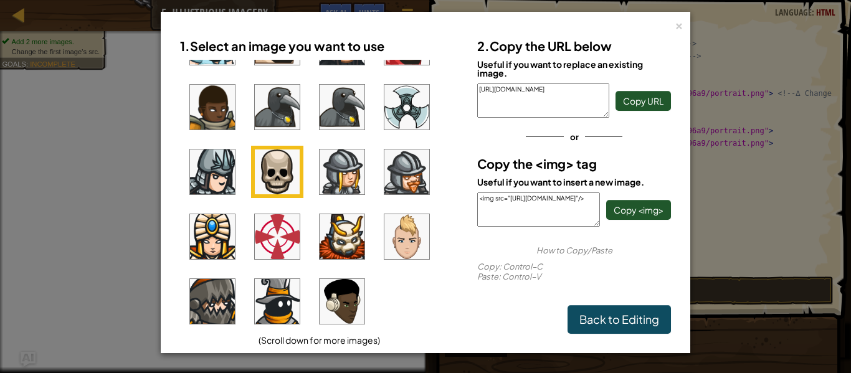
scroll to position [0, 0]
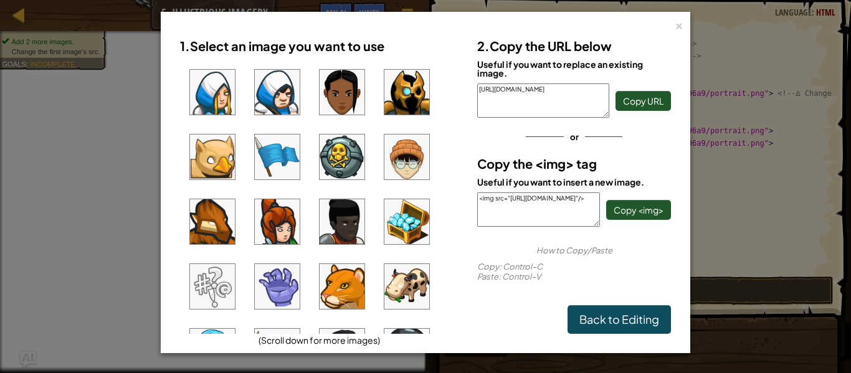
click at [403, 97] on img at bounding box center [406, 92] width 45 height 45
click at [619, 216] on span "Copy <img>" at bounding box center [639, 209] width 50 height 11
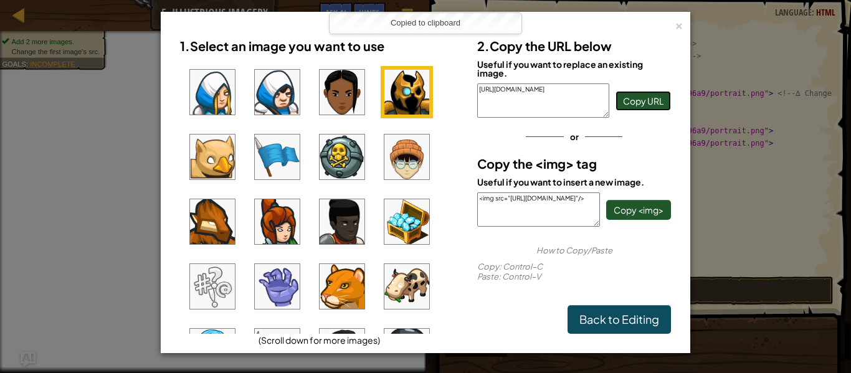
click at [642, 100] on span "Copy URL" at bounding box center [643, 100] width 41 height 11
click at [623, 330] on link "Back to Editing" at bounding box center [619, 319] width 103 height 29
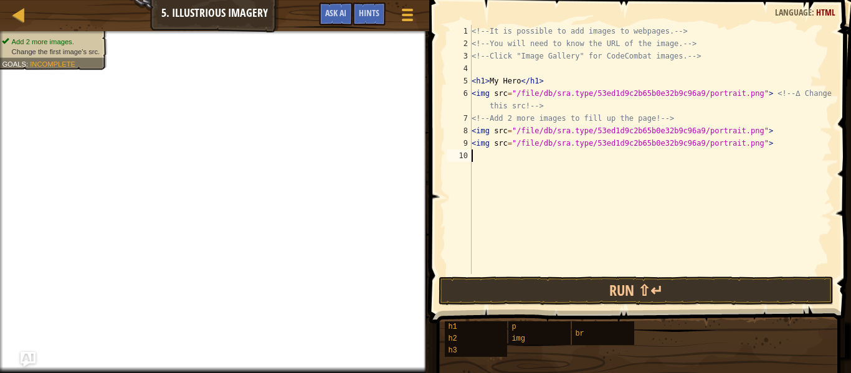
paste textarea "[URL][DOMAIN_NAME]"
click at [765, 95] on div "<!-- It is possible to add images to webpages. --> <!-- You will need to know t…" at bounding box center [650, 162] width 363 height 274
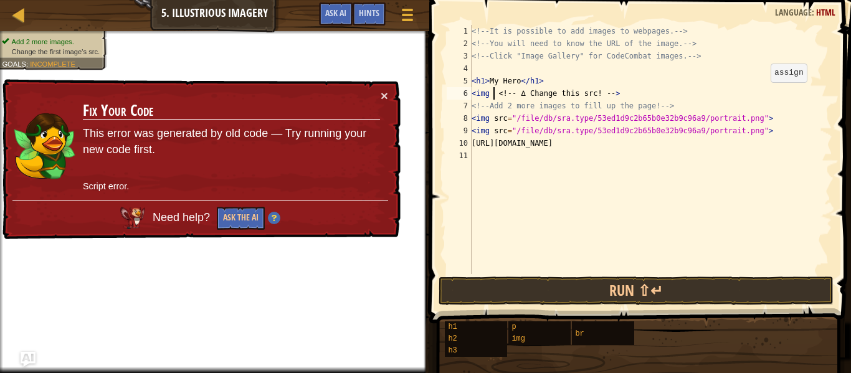
paste textarea "[URL][DOMAIN_NAME]"
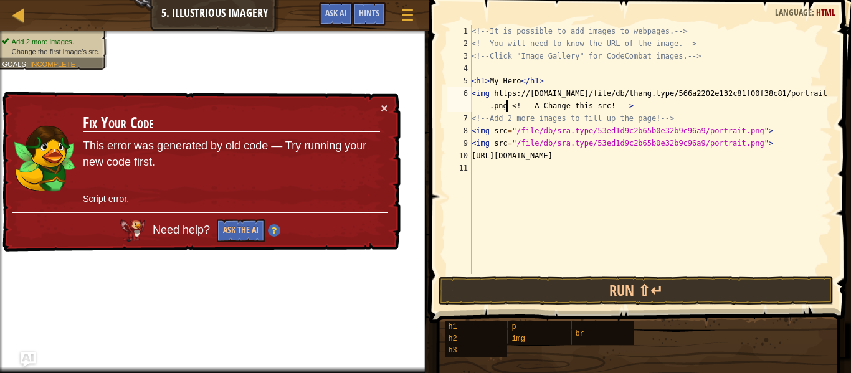
click at [593, 95] on div "<!-- It is possible to add images to webpages. --> <!-- You will need to know t…" at bounding box center [650, 162] width 363 height 274
click at [589, 97] on div "<!-- It is possible to add images to webpages. --> <!-- You will need to know t…" at bounding box center [650, 162] width 363 height 274
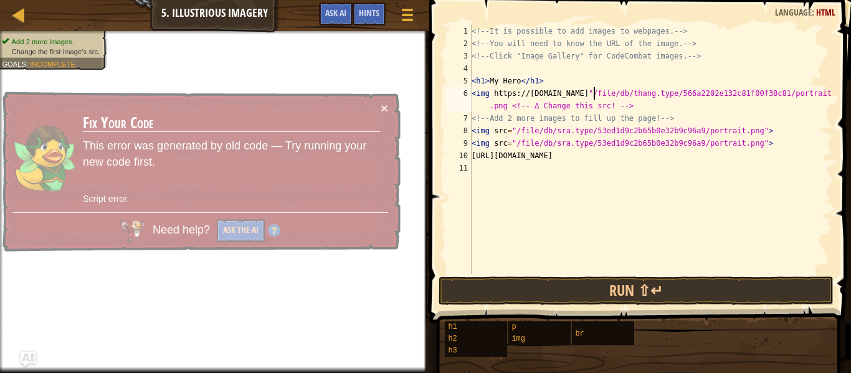
scroll to position [6, 18]
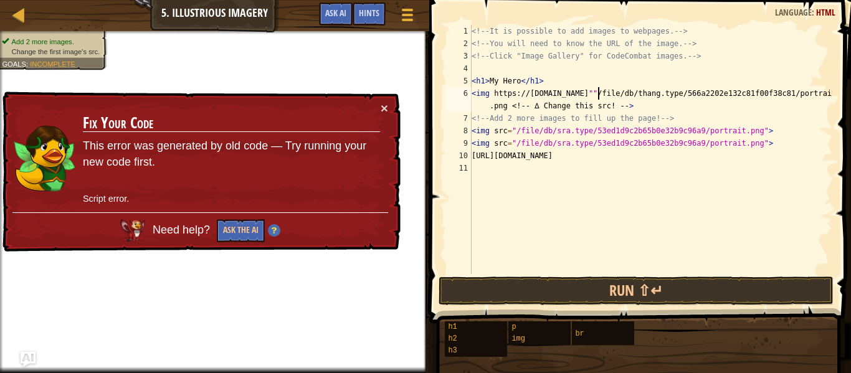
click at [589, 97] on div "<!-- It is possible to add images to webpages. --> <!-- You will need to know t…" at bounding box center [650, 162] width 363 height 274
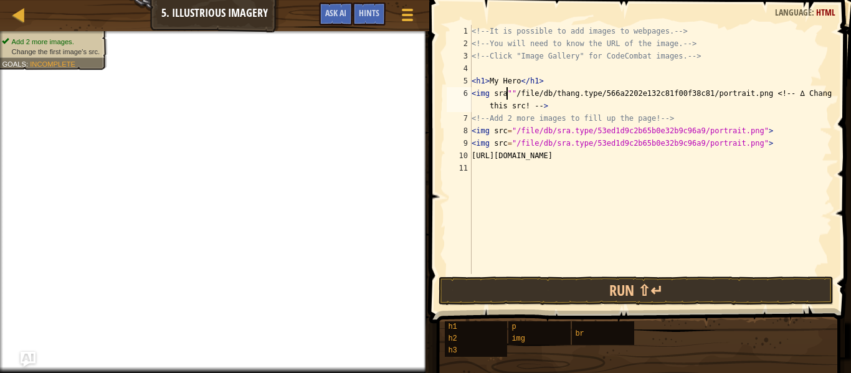
scroll to position [6, 6]
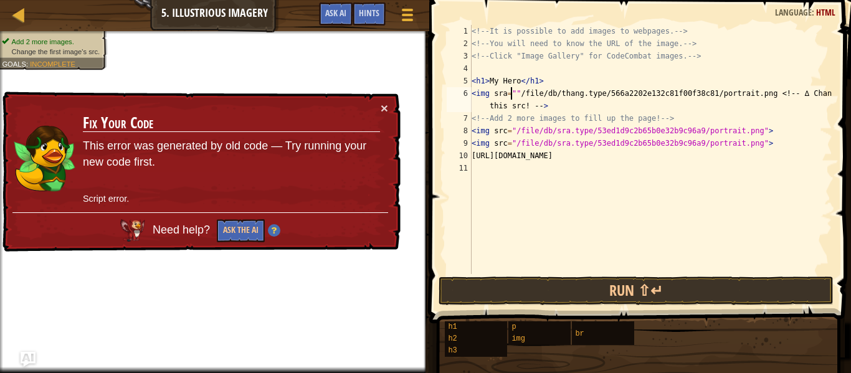
click at [384, 122] on div "× Fix Your Code This error was generated by old code — Try running your new cod…" at bounding box center [200, 172] width 403 height 168
click at [384, 115] on button "×" at bounding box center [385, 110] width 8 height 13
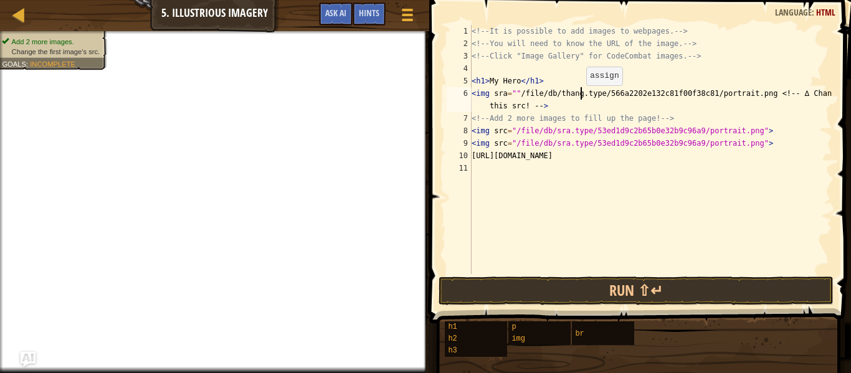
click at [579, 98] on div "<!-- It is possible to add images to webpages. --> <!-- You will need to know t…" at bounding box center [650, 162] width 363 height 274
type textarea "<img sra=""/file/db/thang.type/566a2202e132c81f00f38c81/portrait.png <!-- ∆ Cha…"
click at [815, 165] on div "<!-- It is possible to add images to webpages. --> <!-- You will need to know t…" at bounding box center [650, 162] width 363 height 274
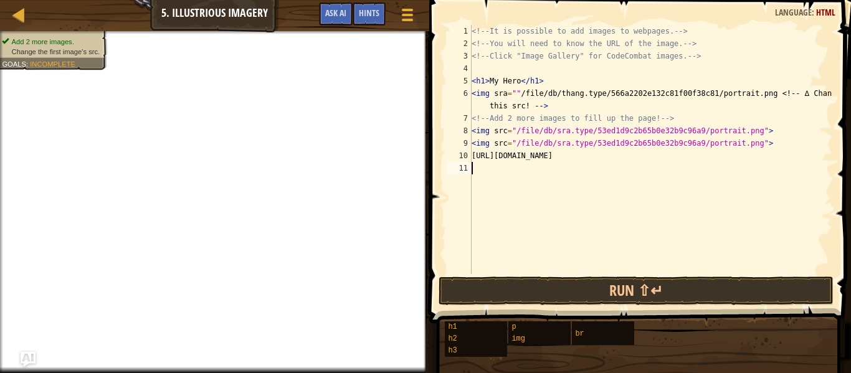
click at [818, 158] on div "<!-- It is possible to add images to webpages. --> <!-- You will need to know t…" at bounding box center [650, 162] width 363 height 274
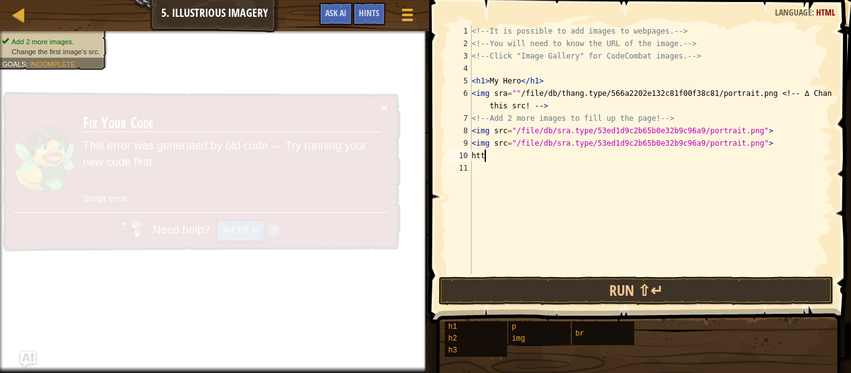
type textarea "h"
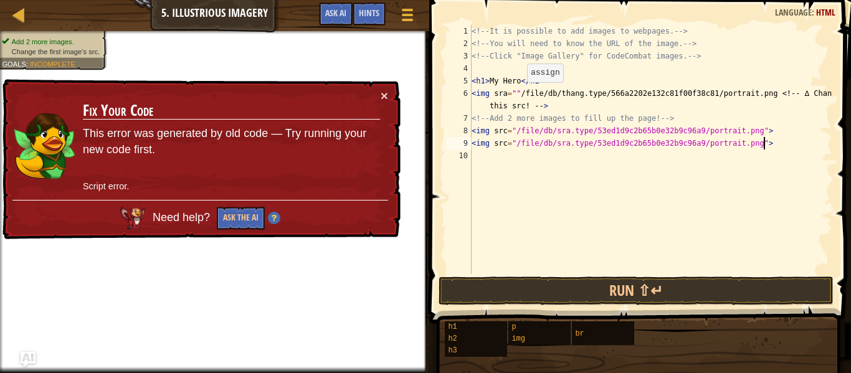
click at [520, 95] on div "<!-- It is possible to add images to webpages. --> <!-- You will need to know t…" at bounding box center [650, 162] width 363 height 274
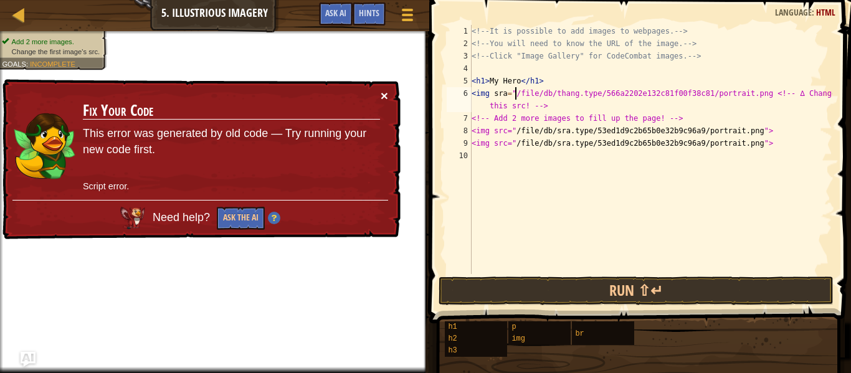
type textarea "<img sra="/file/db/thang.type/566a2202e132c81f00f38c81/portrait.png <!-- ∆ Chan…"
click at [386, 97] on button "×" at bounding box center [384, 96] width 7 height 13
